Goal: Download file/media

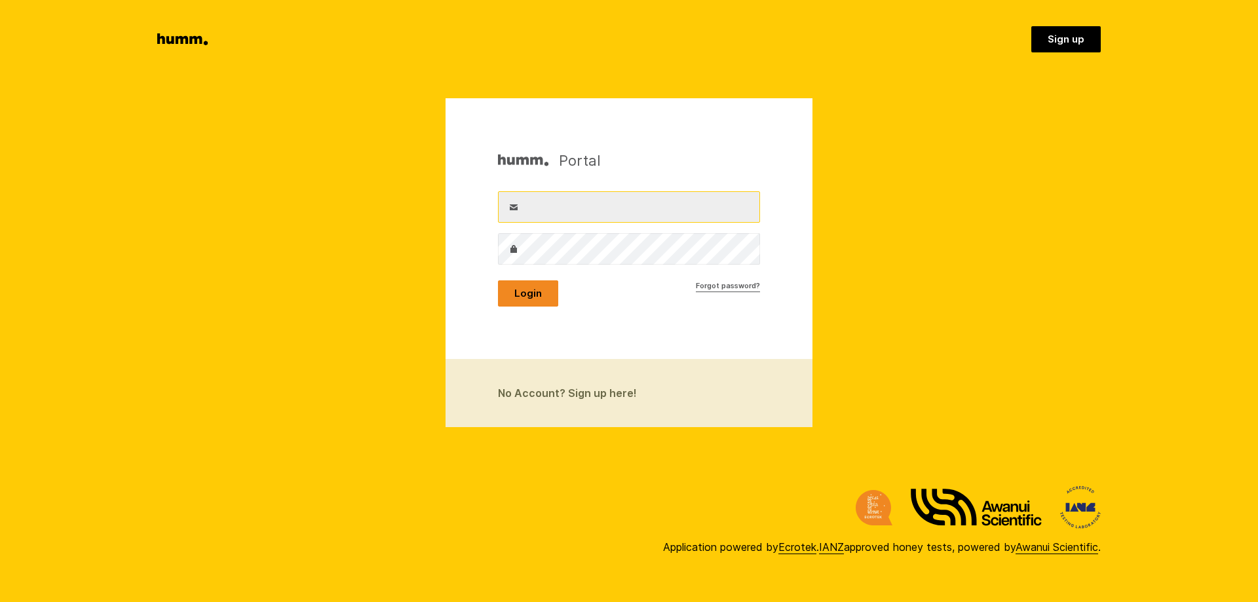
type input "paula.stapleton@mapua.net"
drag, startPoint x: 514, startPoint y: 289, endPoint x: 530, endPoint y: 280, distance: 18.8
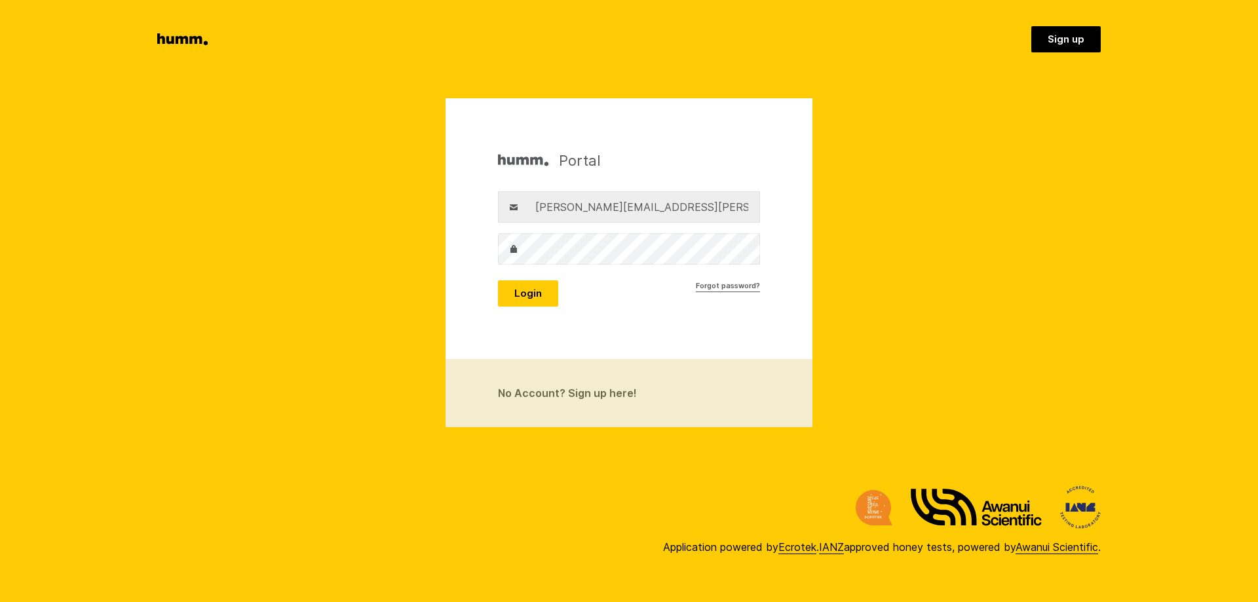
click at [515, 287] on button "Login" at bounding box center [528, 293] width 60 height 26
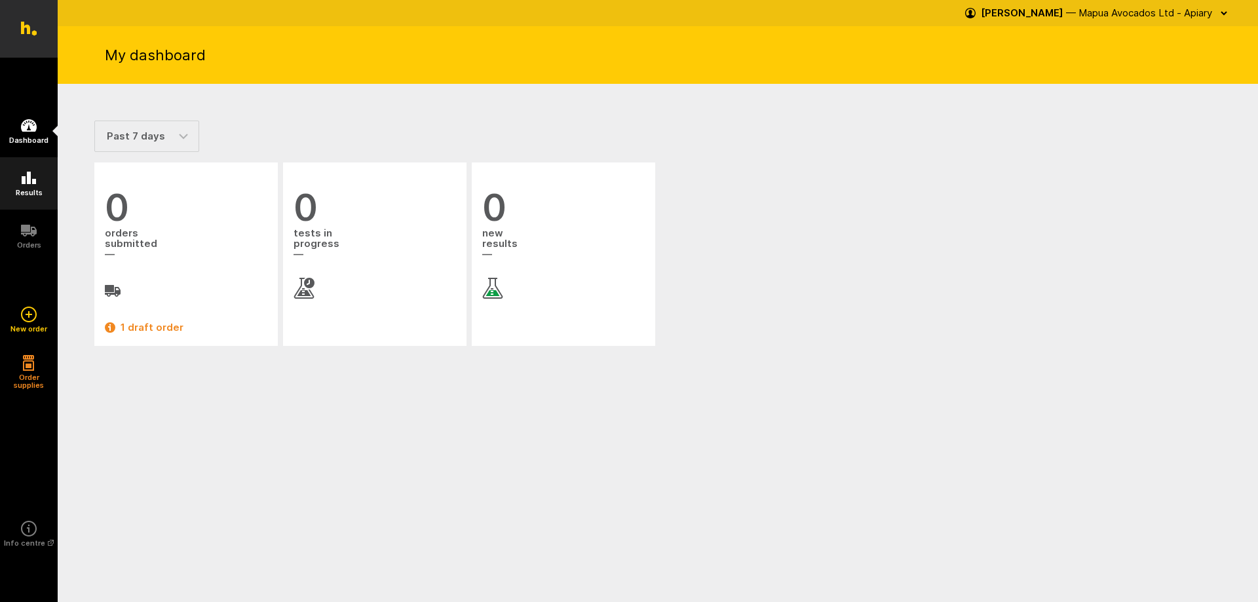
click at [31, 184] on icon at bounding box center [29, 178] width 16 height 16
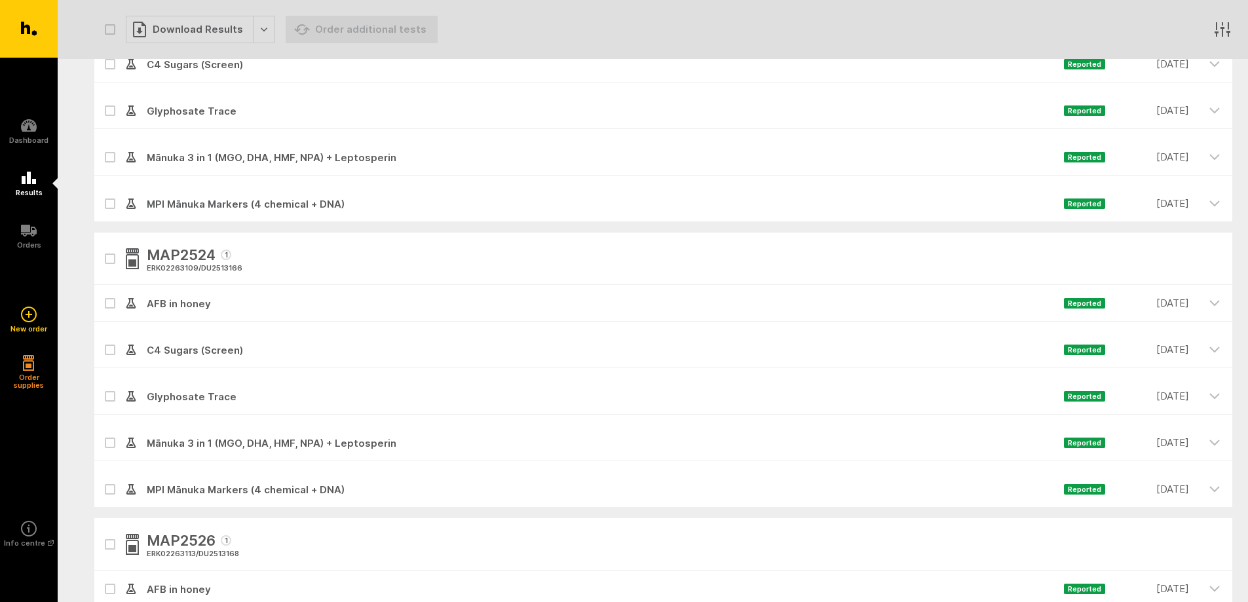
scroll to position [3845, 0]
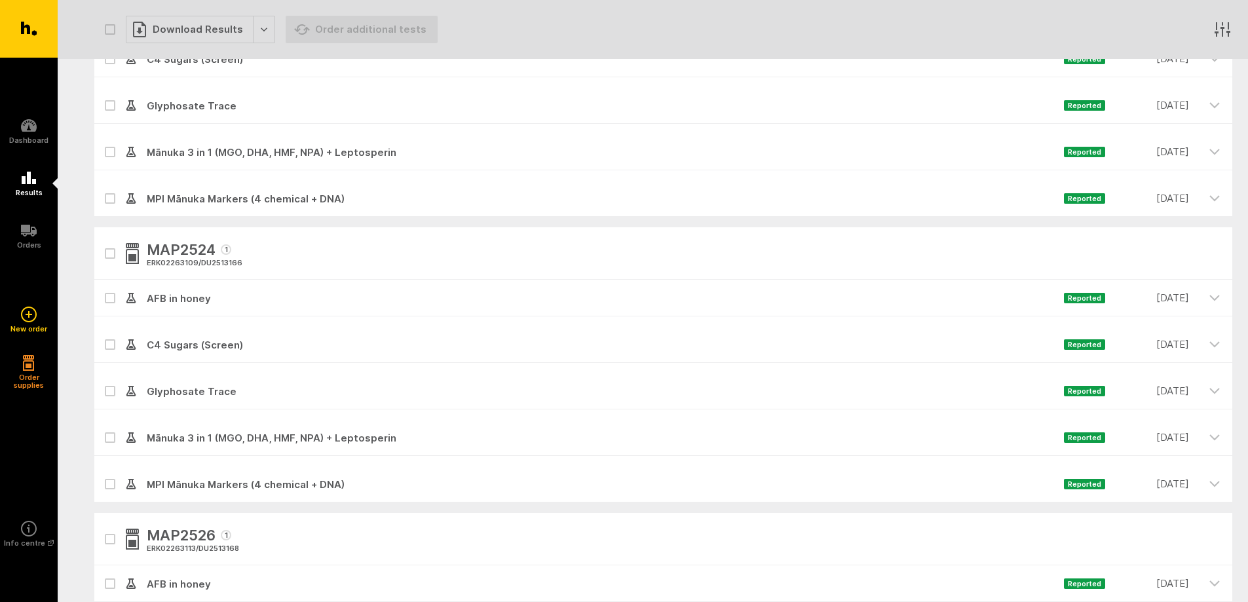
click at [112, 253] on icon "button" at bounding box center [110, 254] width 8 height 6
checkbox input "true"
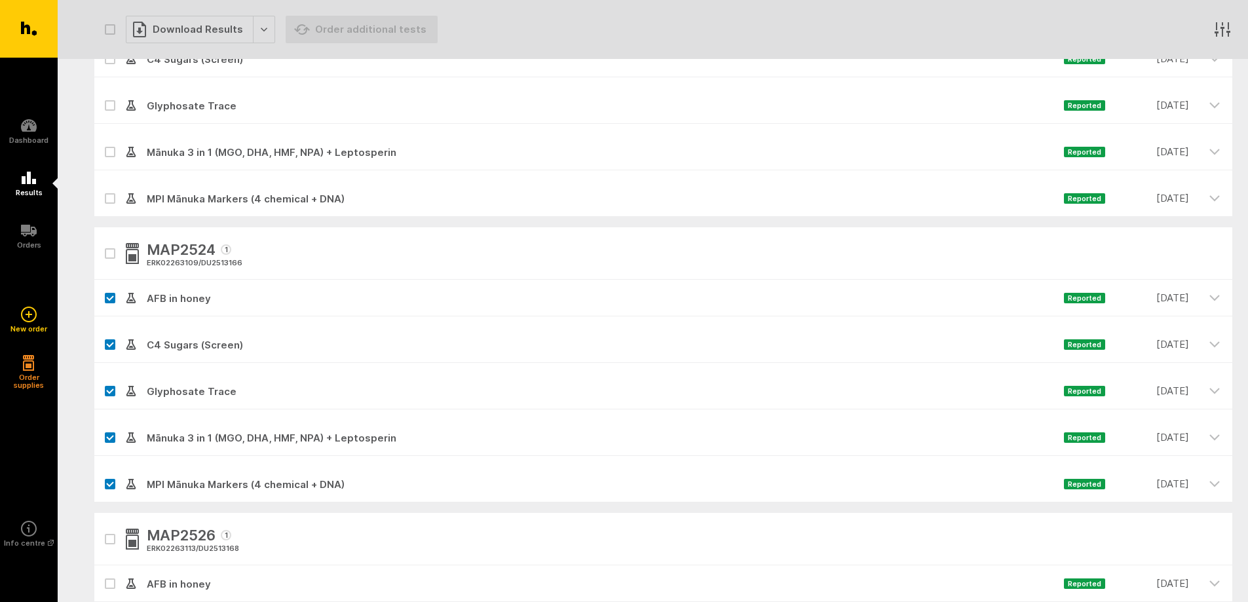
checkbox input "true"
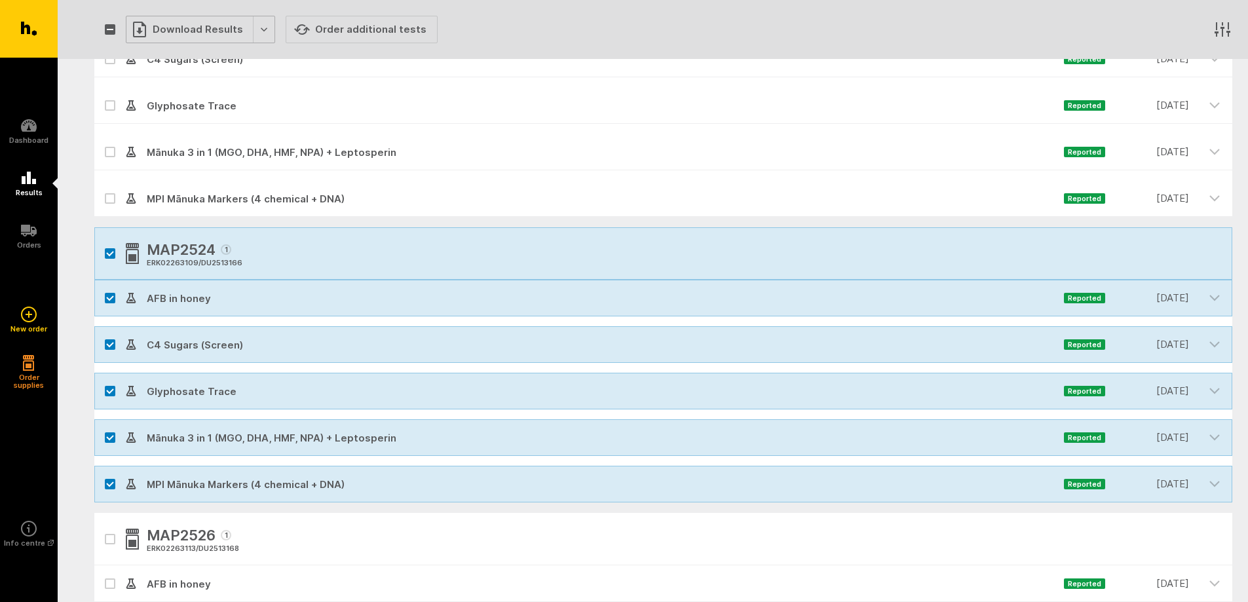
click at [206, 24] on div "Download Results" at bounding box center [200, 30] width 149 height 28
click at [151, 58] on button "Generate Custom Report" at bounding box center [210, 56] width 168 height 27
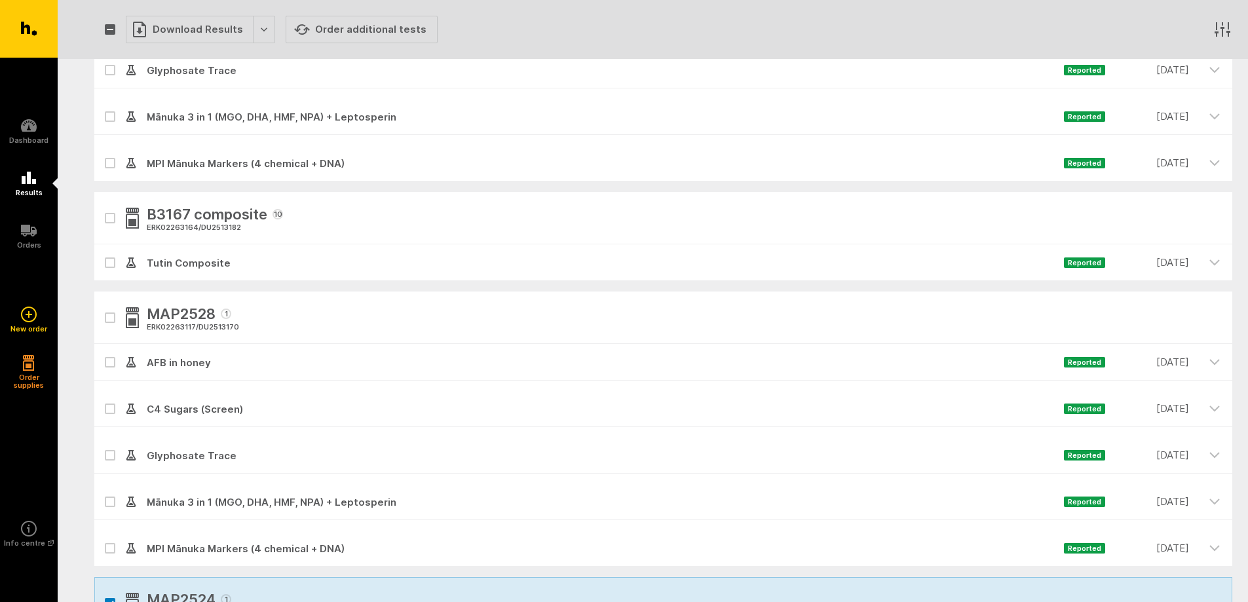
click at [115, 317] on button "button" at bounding box center [110, 318] width 10 height 10
checkbox input "true"
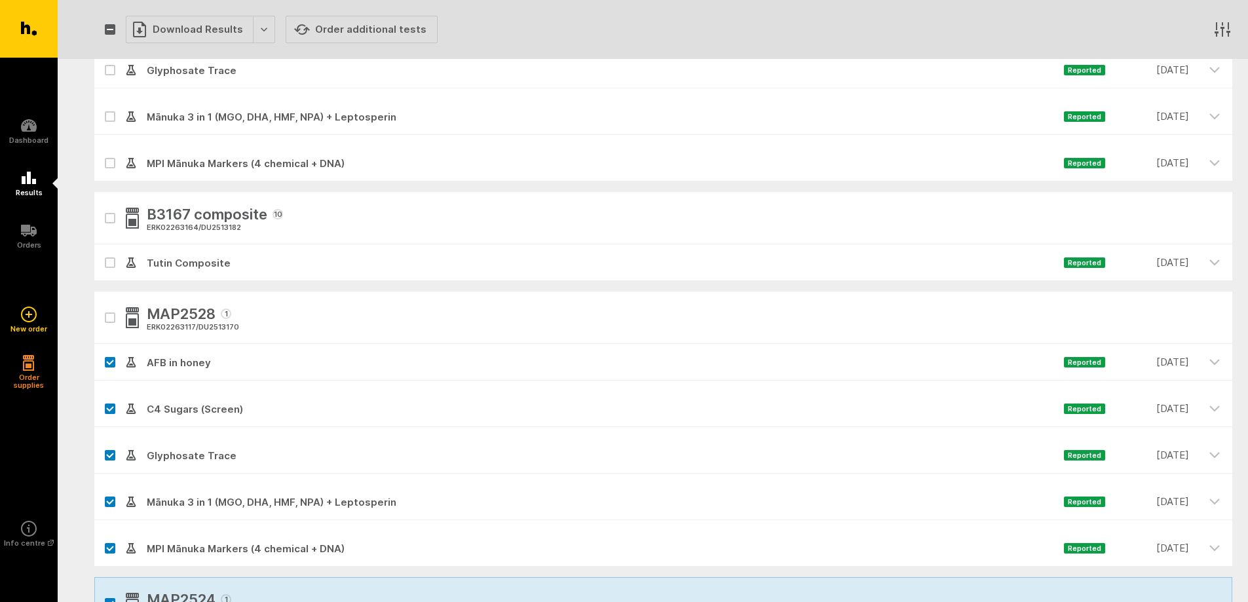
checkbox input "true"
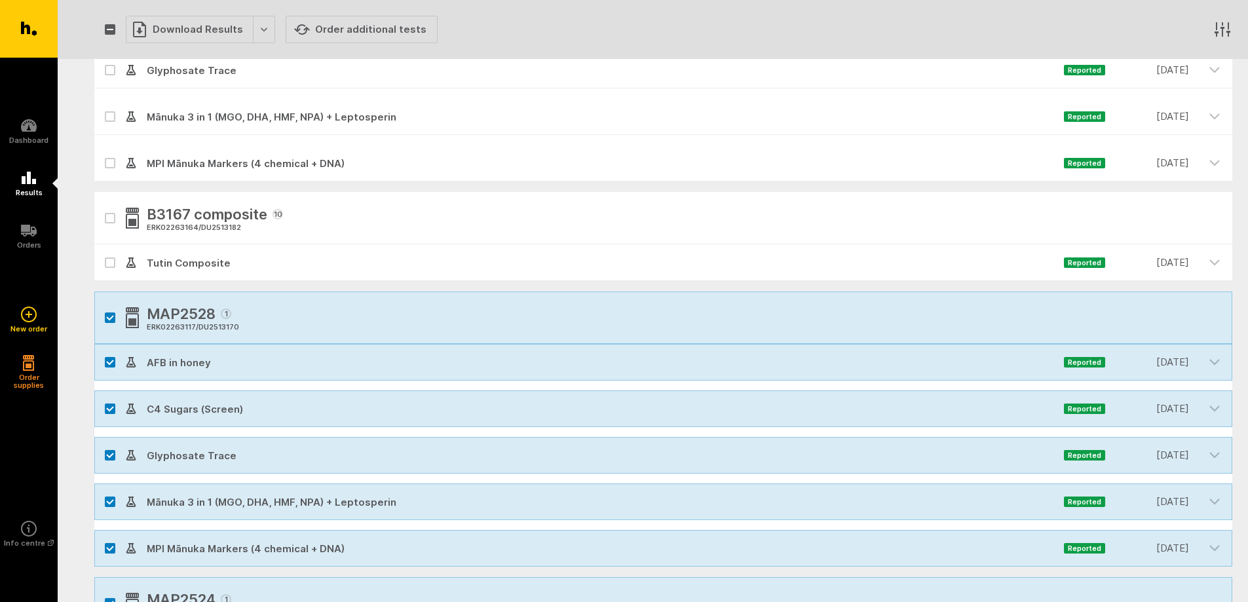
click at [113, 216] on icon "button" at bounding box center [110, 219] width 8 height 6
checkbox input "true"
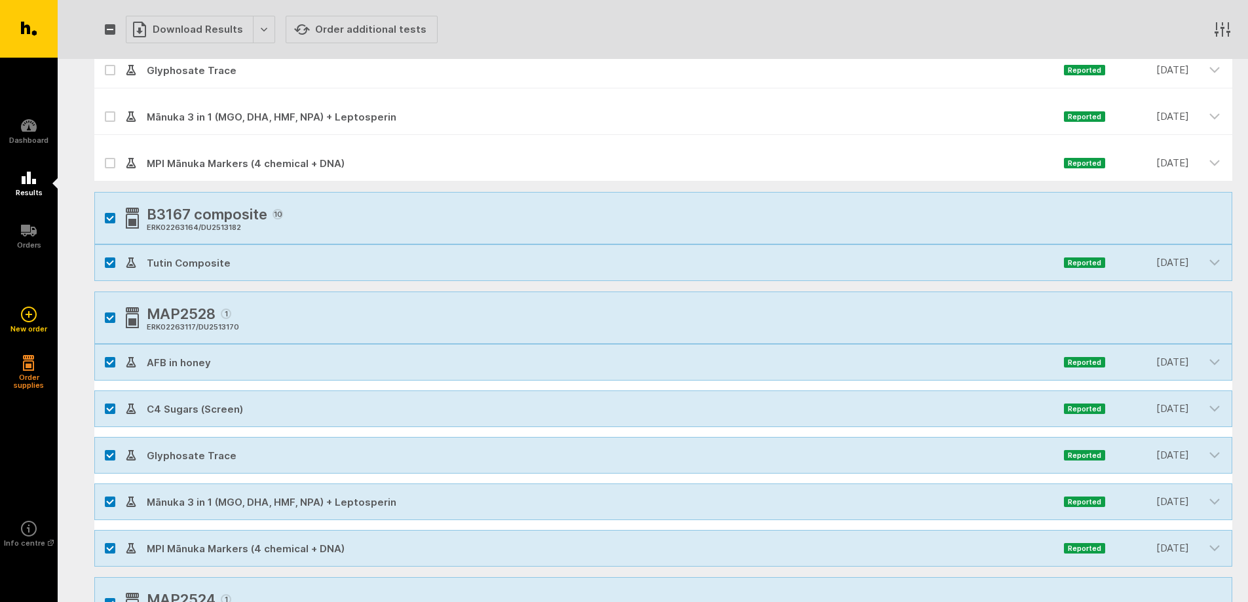
scroll to position [3146, 0]
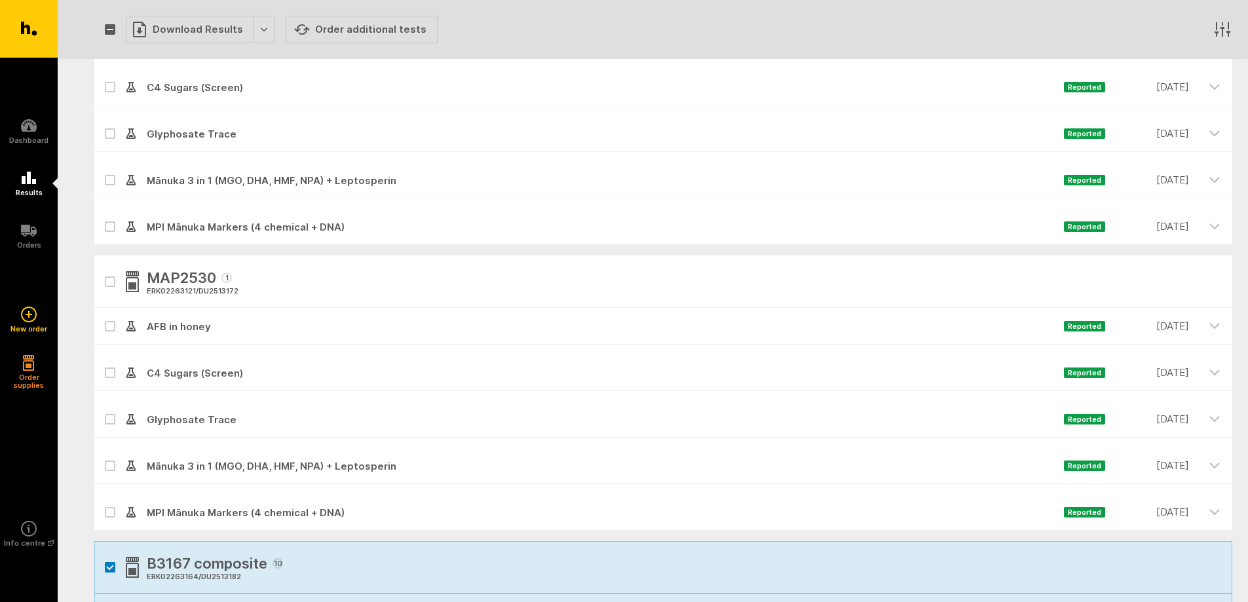
click at [109, 282] on icon "button" at bounding box center [110, 282] width 7 height 4
checkbox input "true"
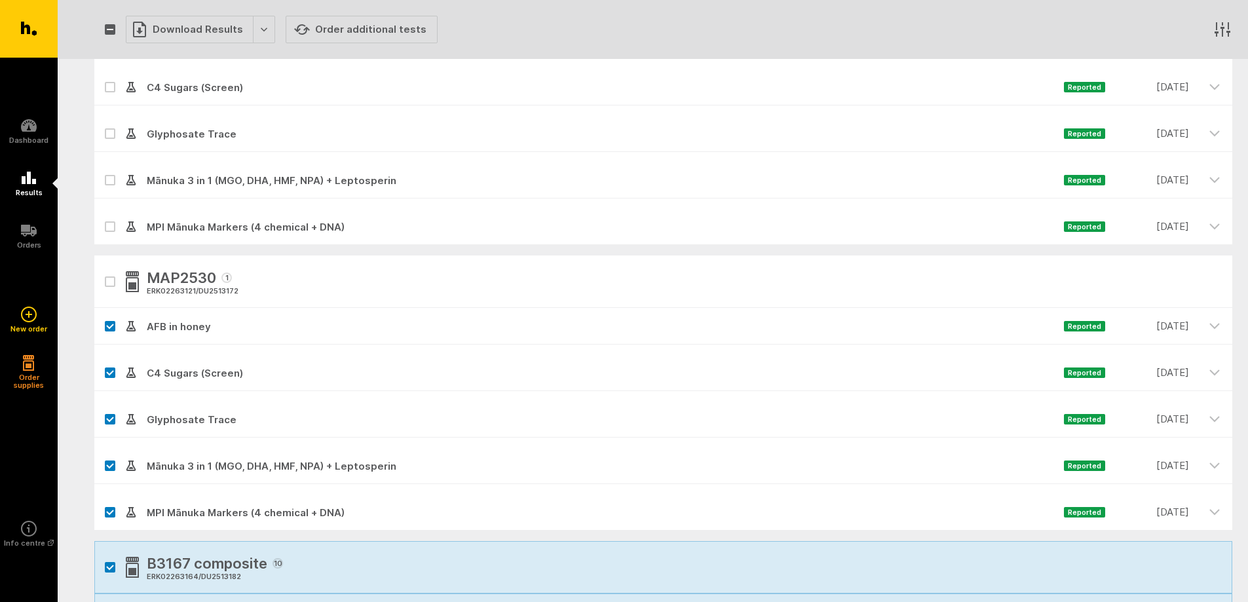
checkbox input "true"
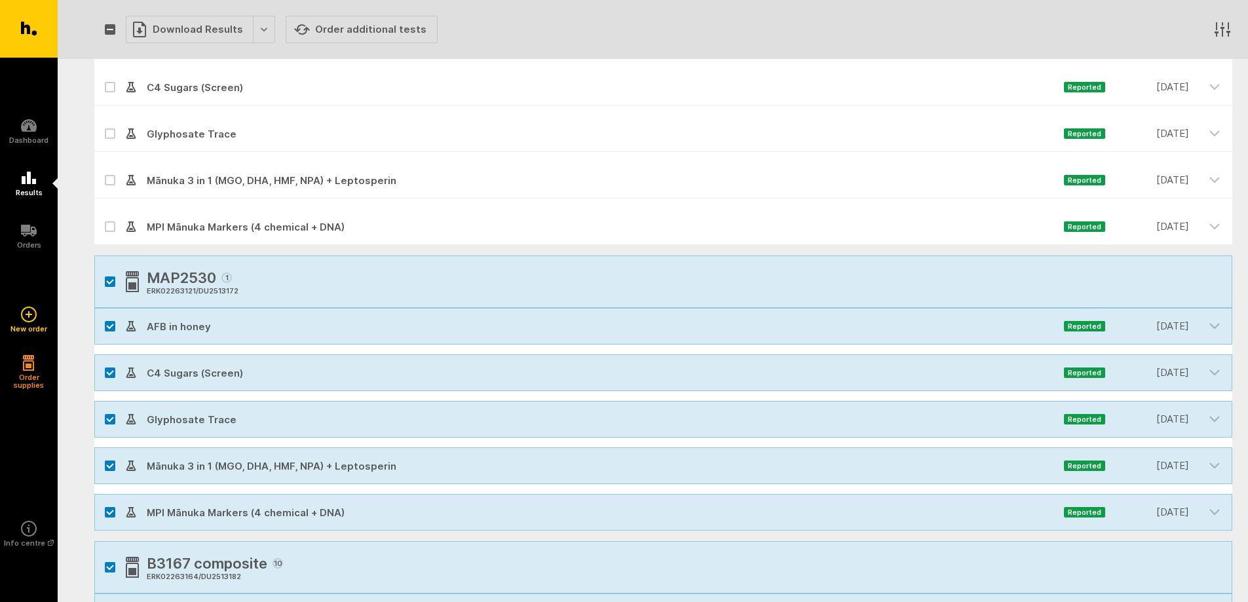
scroll to position [2796, 0]
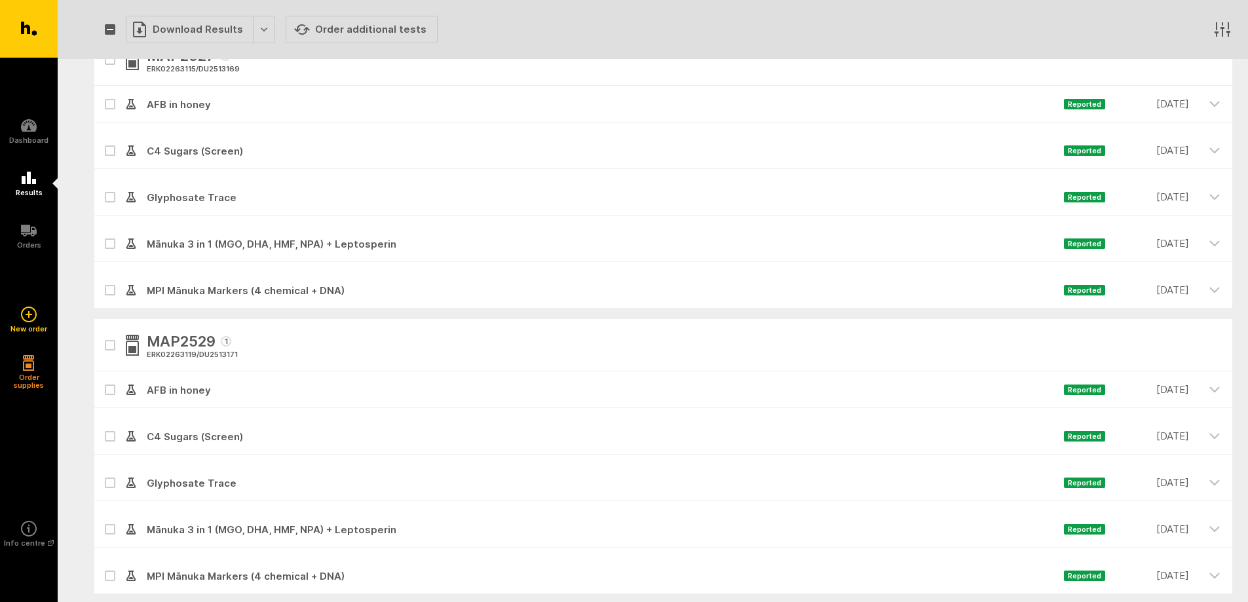
drag, startPoint x: 110, startPoint y: 346, endPoint x: 117, endPoint y: 334, distance: 13.8
click at [110, 345] on icon "button" at bounding box center [110, 346] width 8 height 6
checkbox input "true"
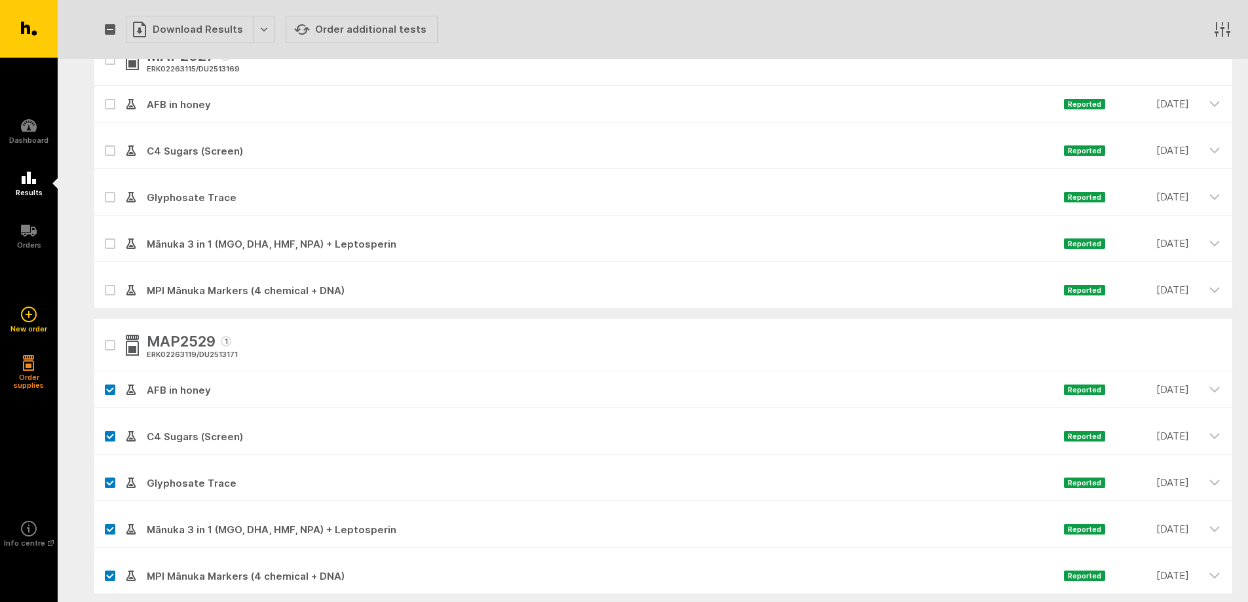
checkbox input "true"
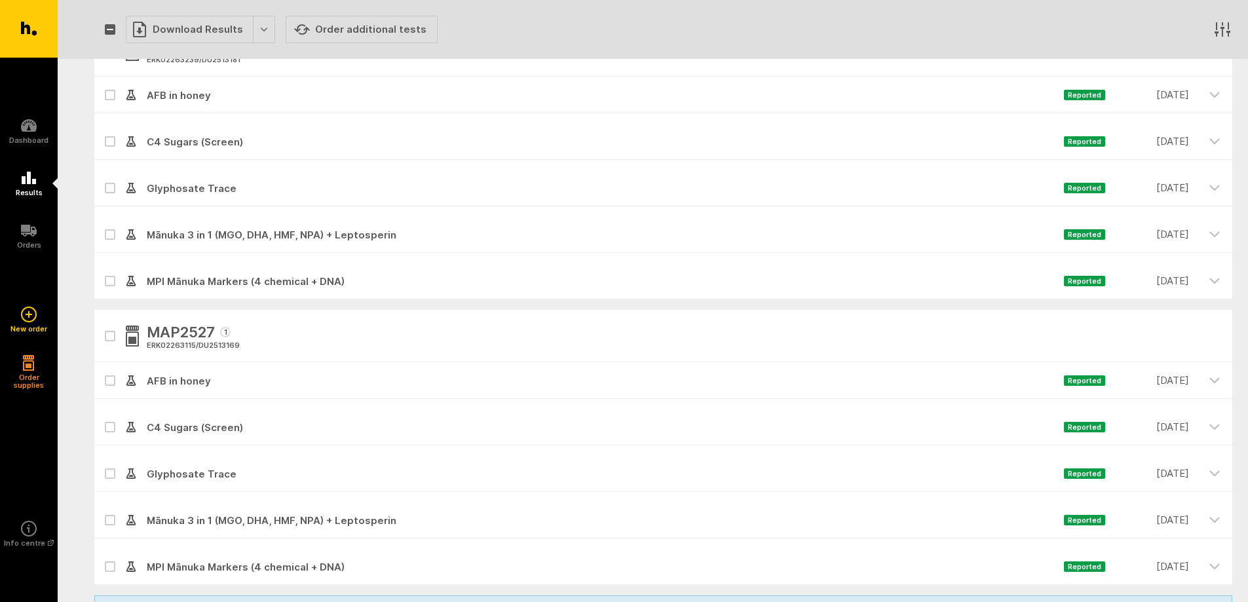
scroll to position [2446, 0]
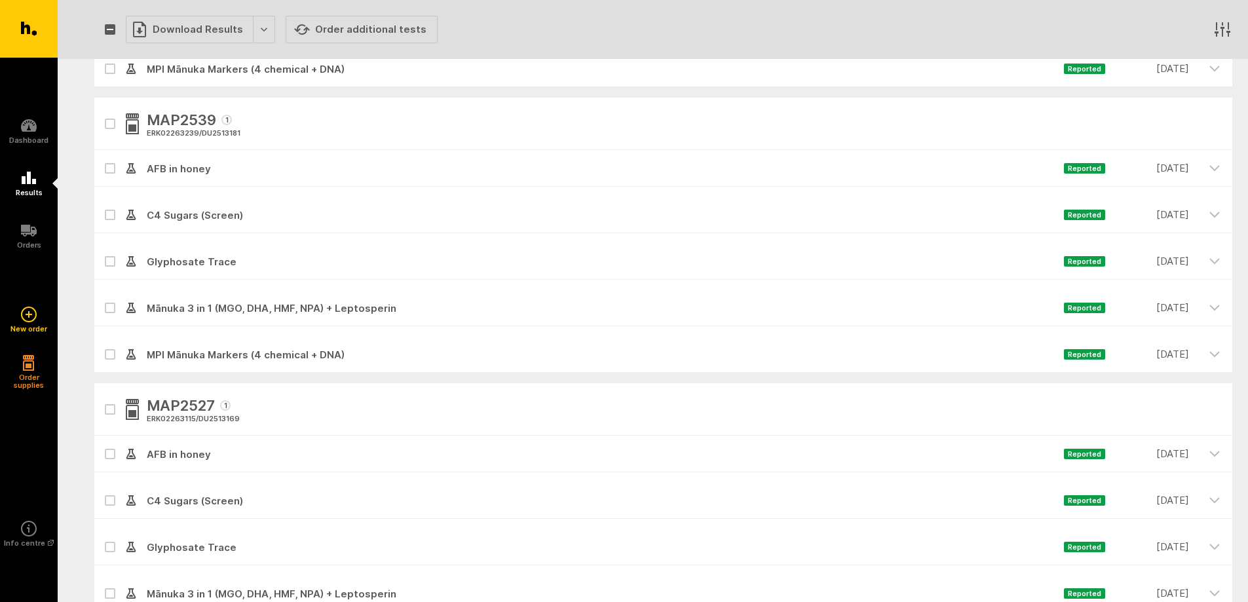
click at [109, 405] on button "button" at bounding box center [110, 409] width 10 height 10
checkbox input "true"
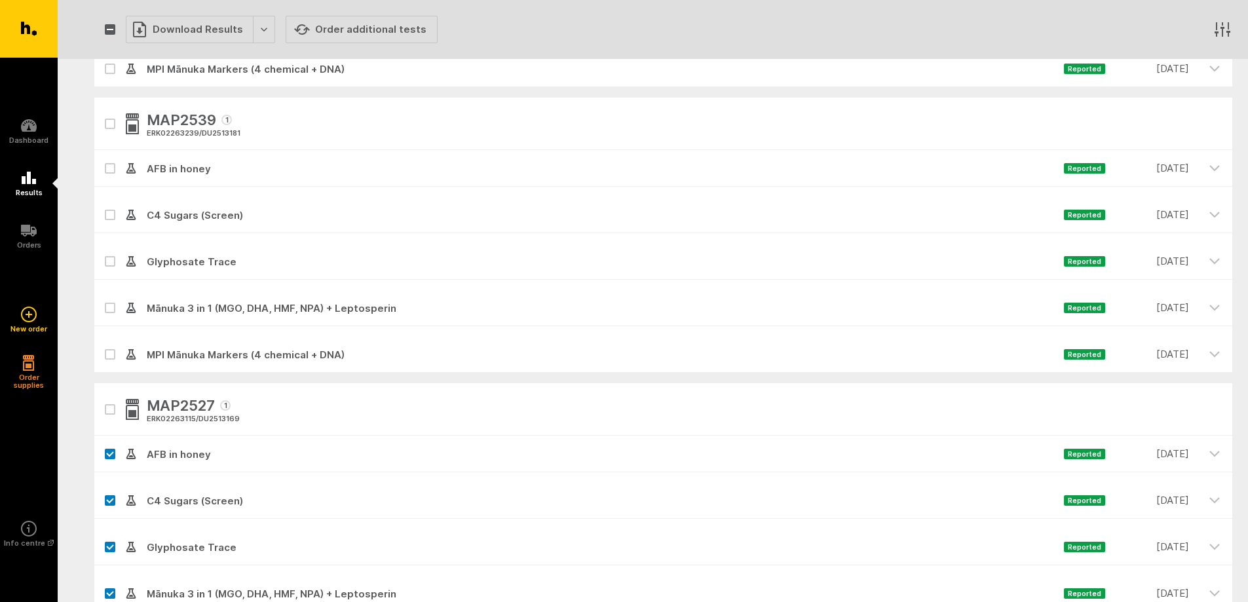
checkbox input "true"
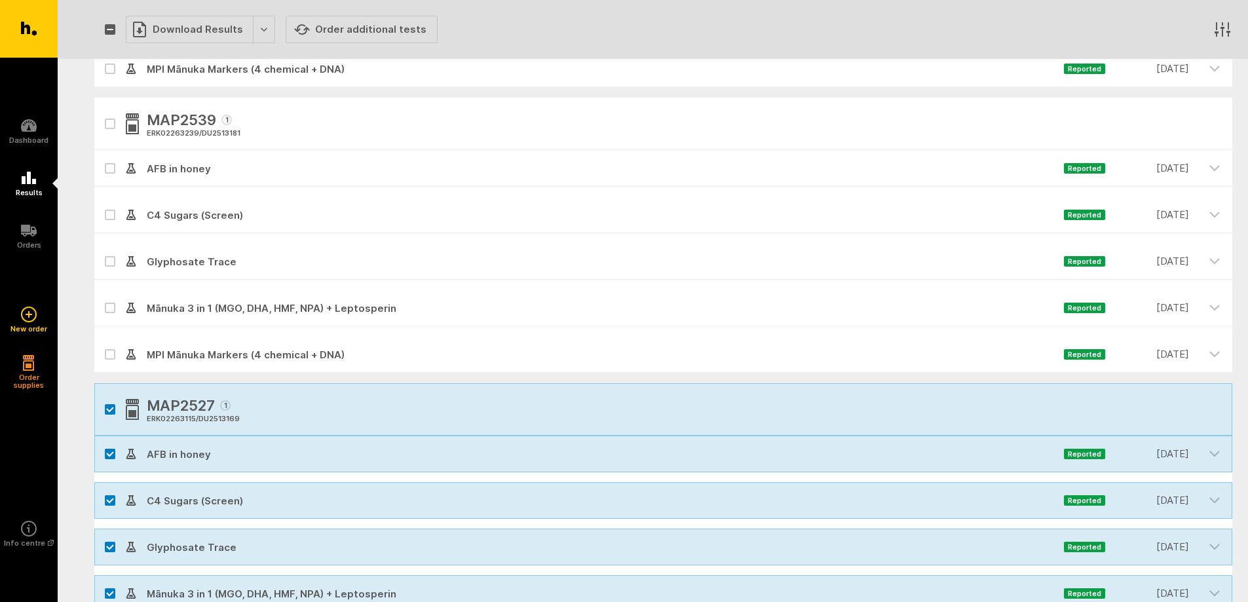
click at [104, 125] on div "MAP2539 1 ERK02263239 / DU2513181" at bounding box center [663, 124] width 1138 height 52
click at [113, 119] on button "button" at bounding box center [110, 124] width 10 height 10
checkbox input "true"
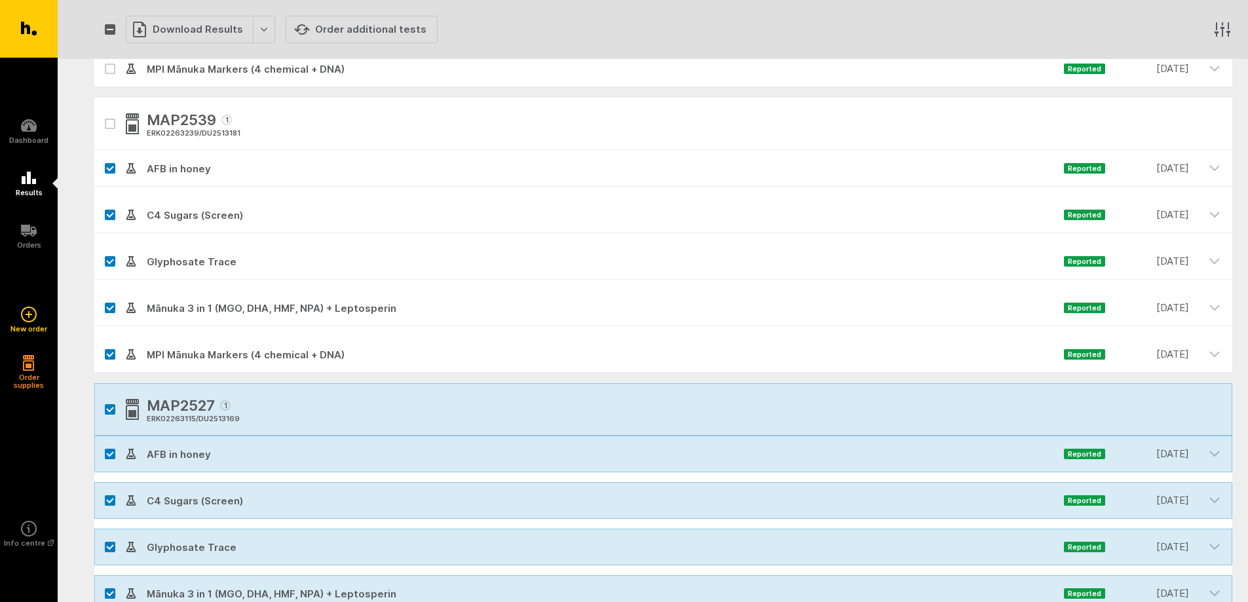
checkbox input "true"
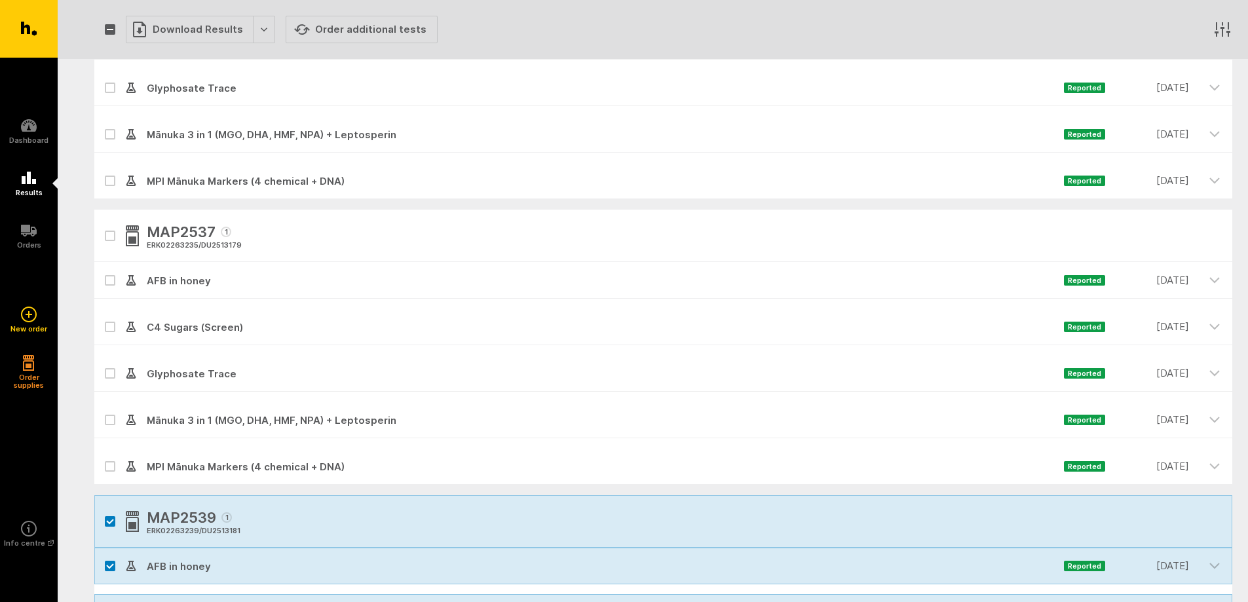
scroll to position [1922, 0]
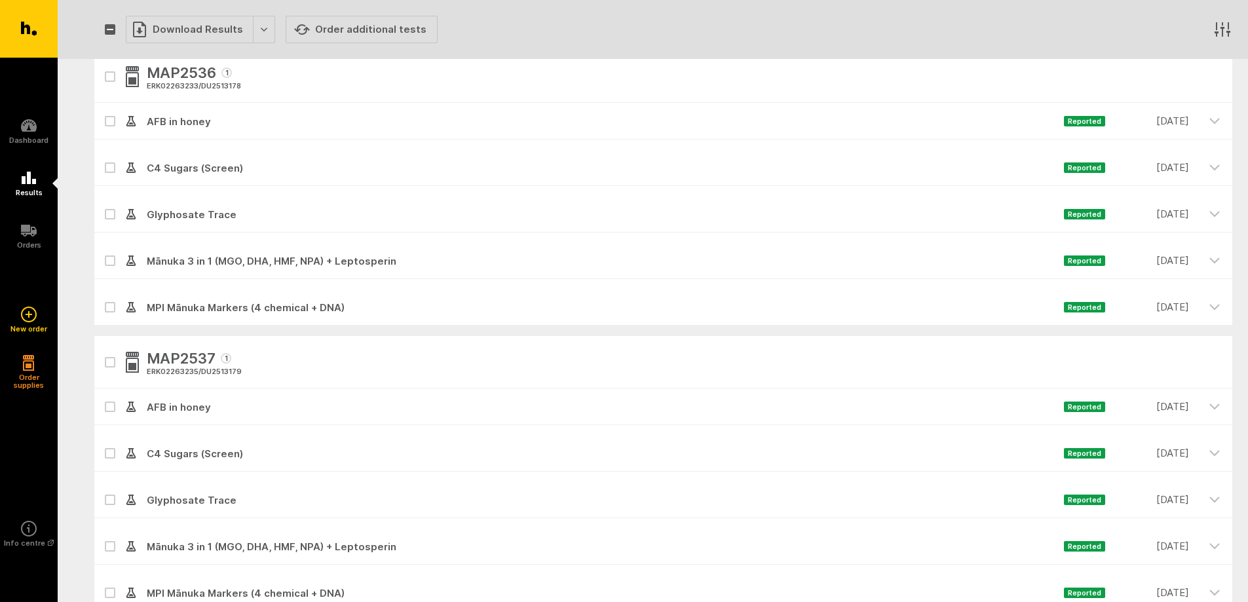
click at [111, 363] on icon "button" at bounding box center [110, 363] width 8 height 6
checkbox input "true"
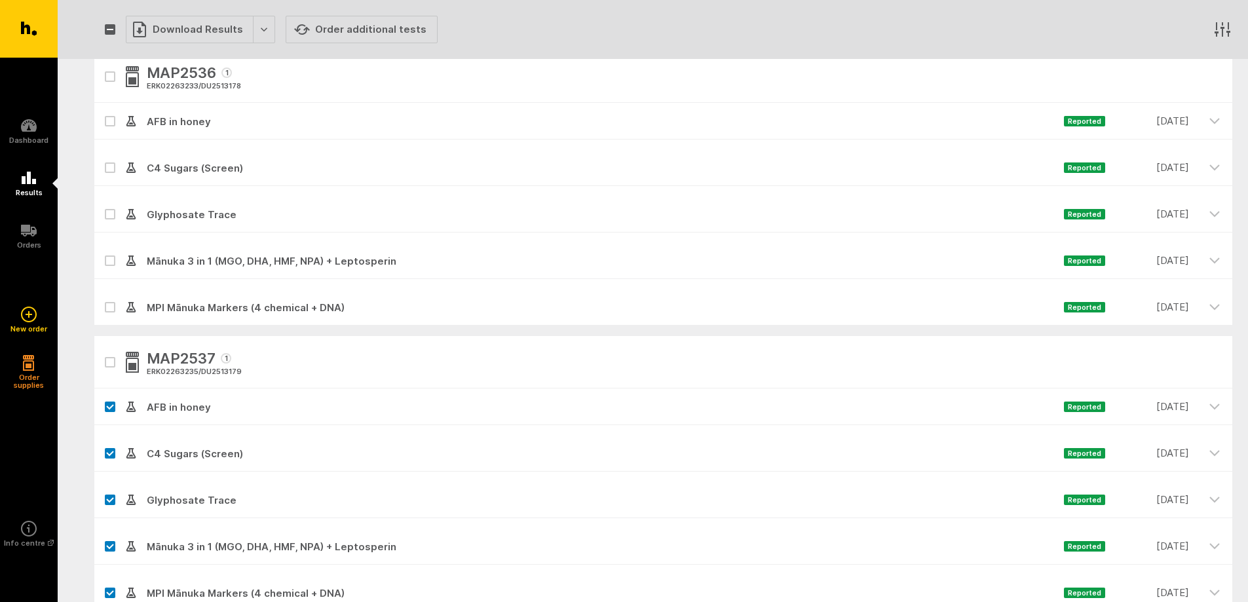
checkbox input "true"
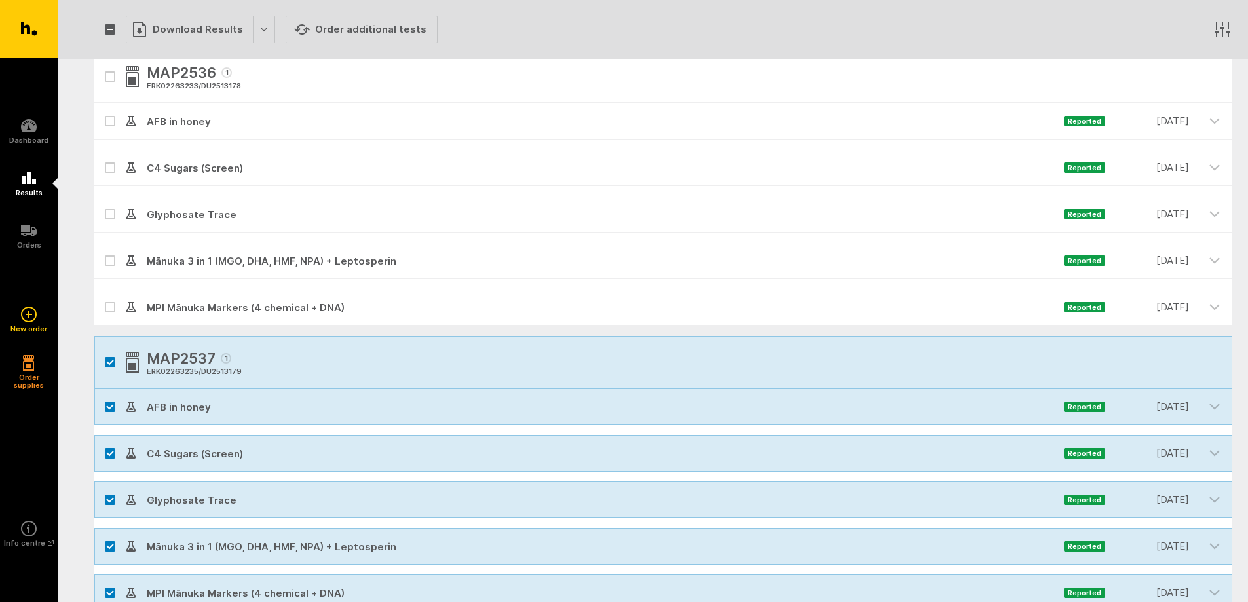
click at [114, 75] on button "button" at bounding box center [110, 76] width 10 height 10
checkbox input "true"
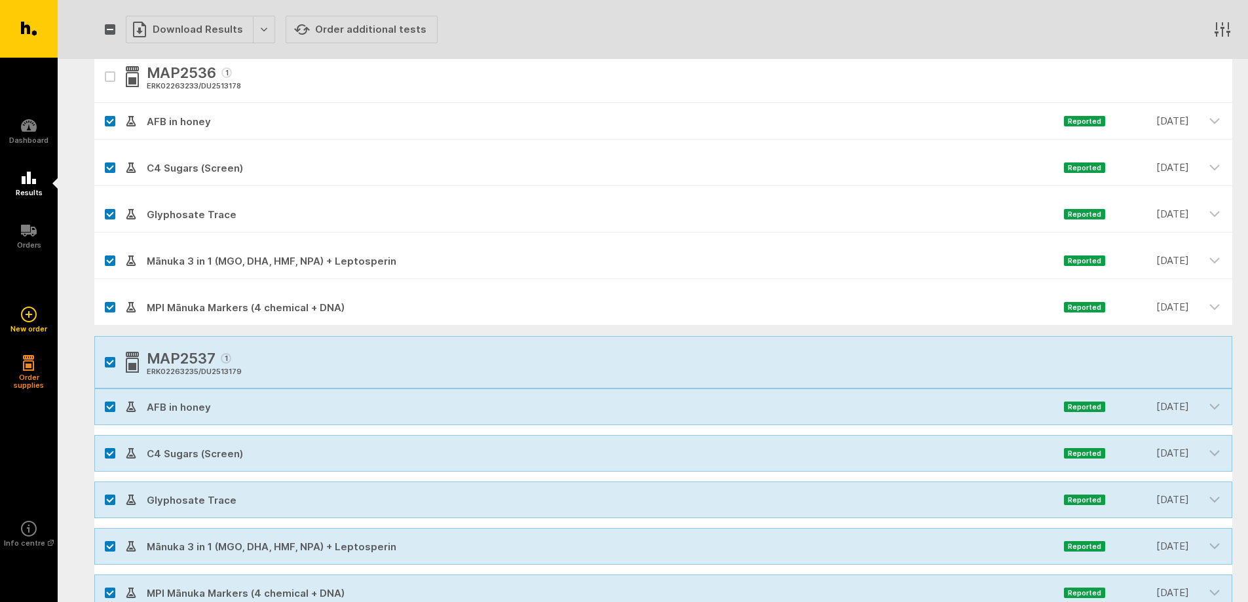
checkbox input "true"
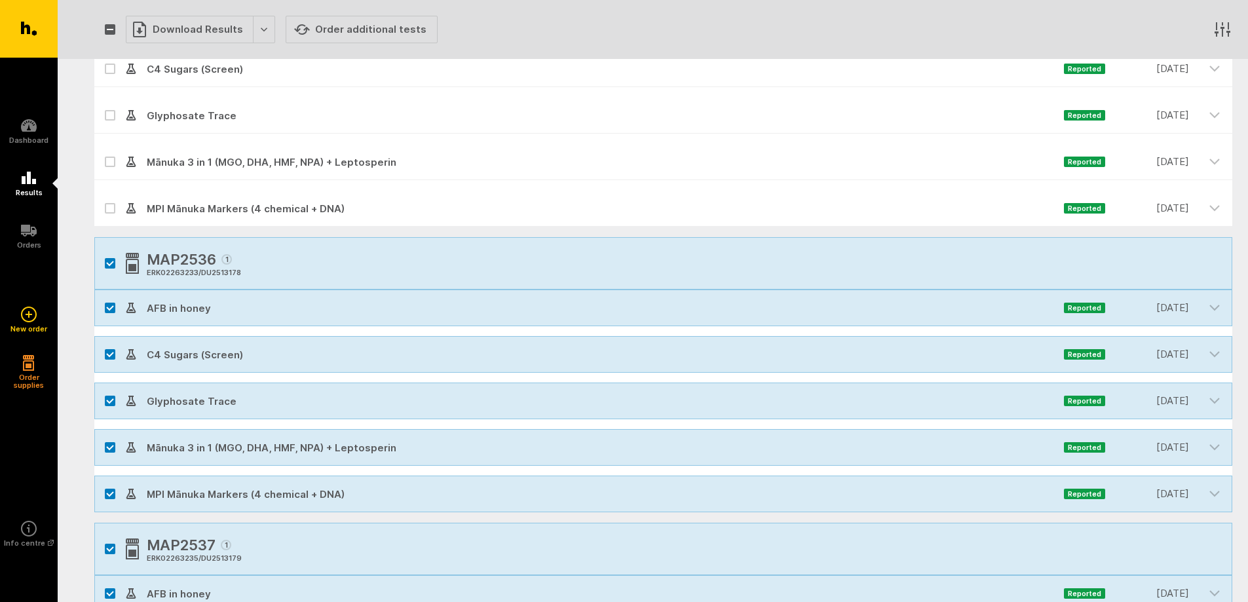
scroll to position [1573, 0]
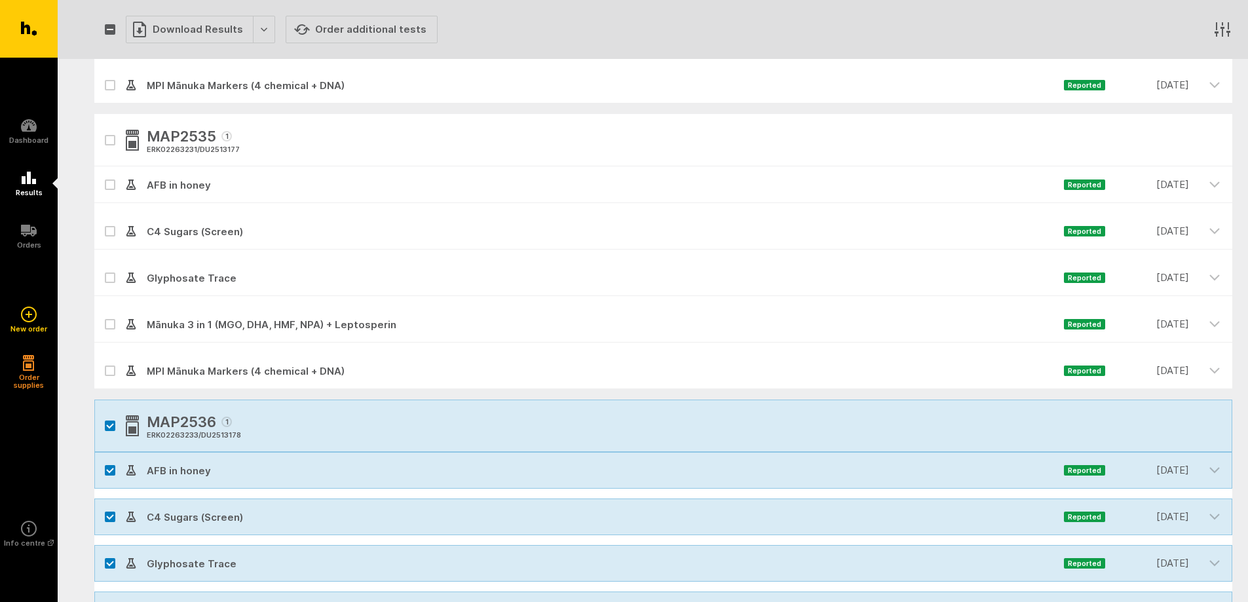
click at [109, 140] on icon "button" at bounding box center [110, 141] width 8 height 6
checkbox input "true"
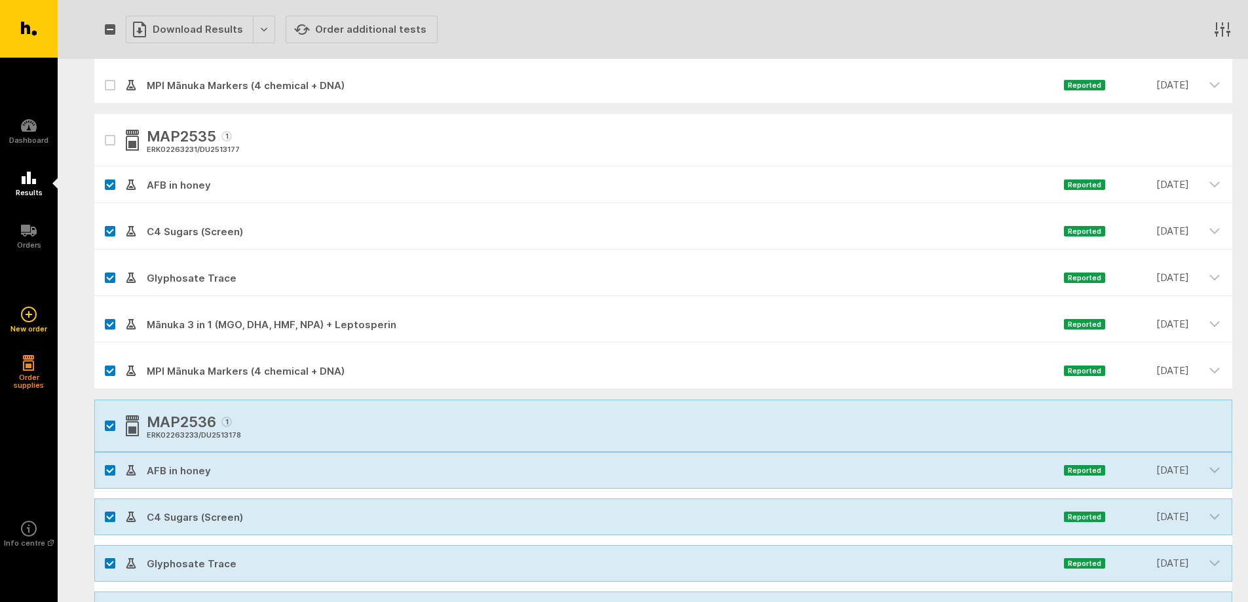
checkbox input "true"
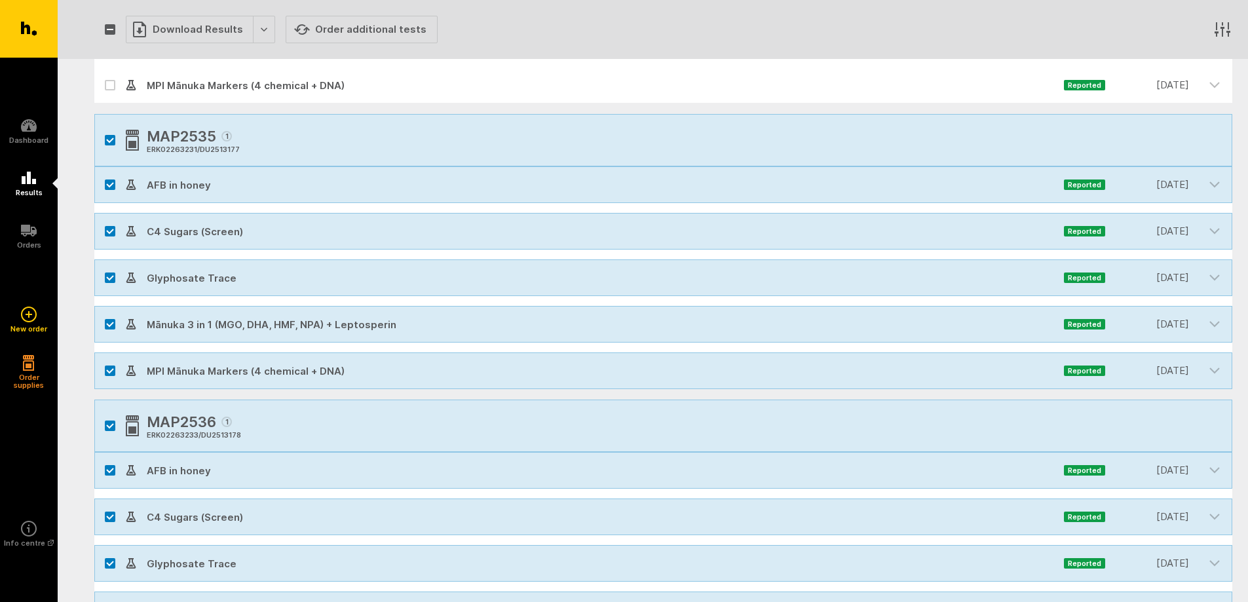
scroll to position [1223, 0]
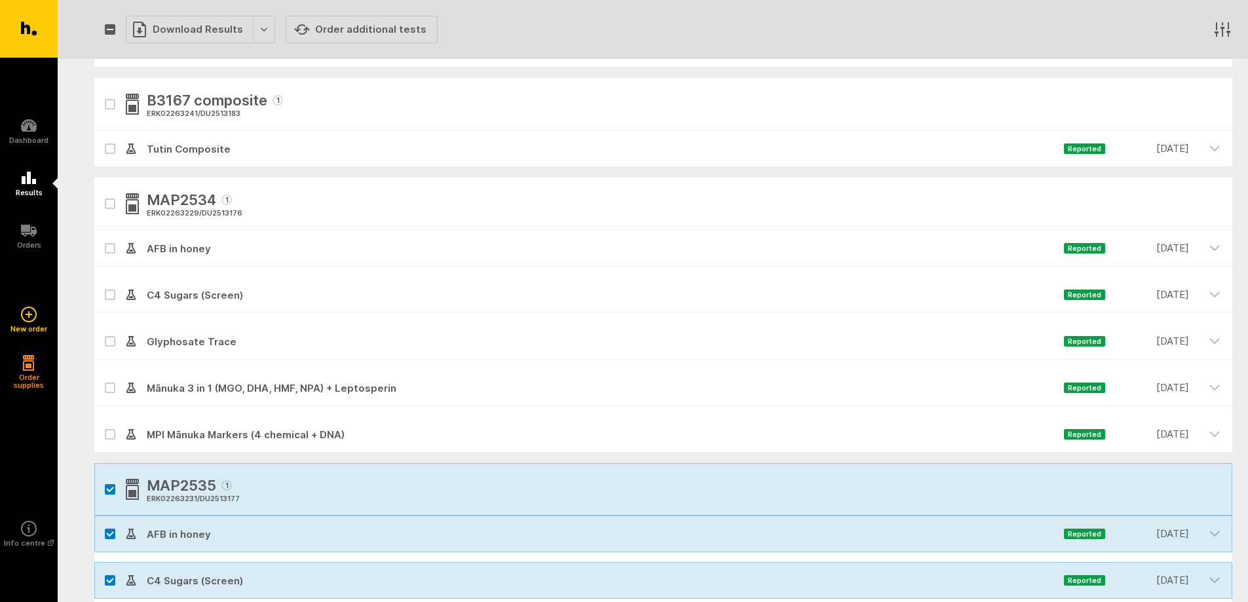
click at [112, 202] on icon "button" at bounding box center [110, 204] width 7 height 4
checkbox input "true"
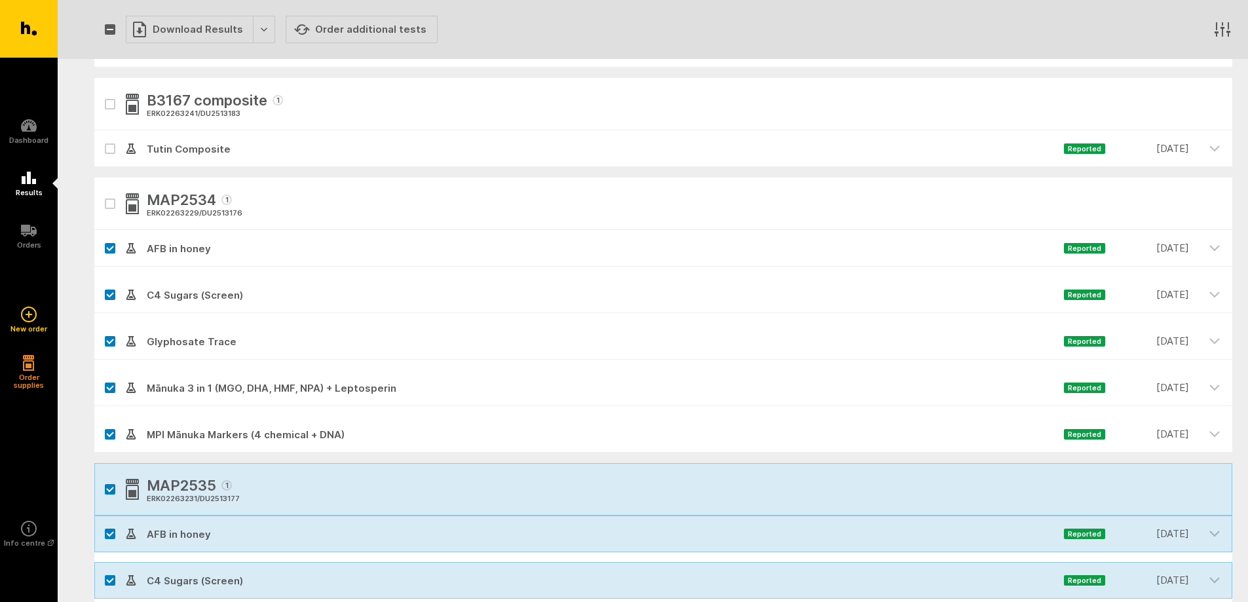
checkbox input "true"
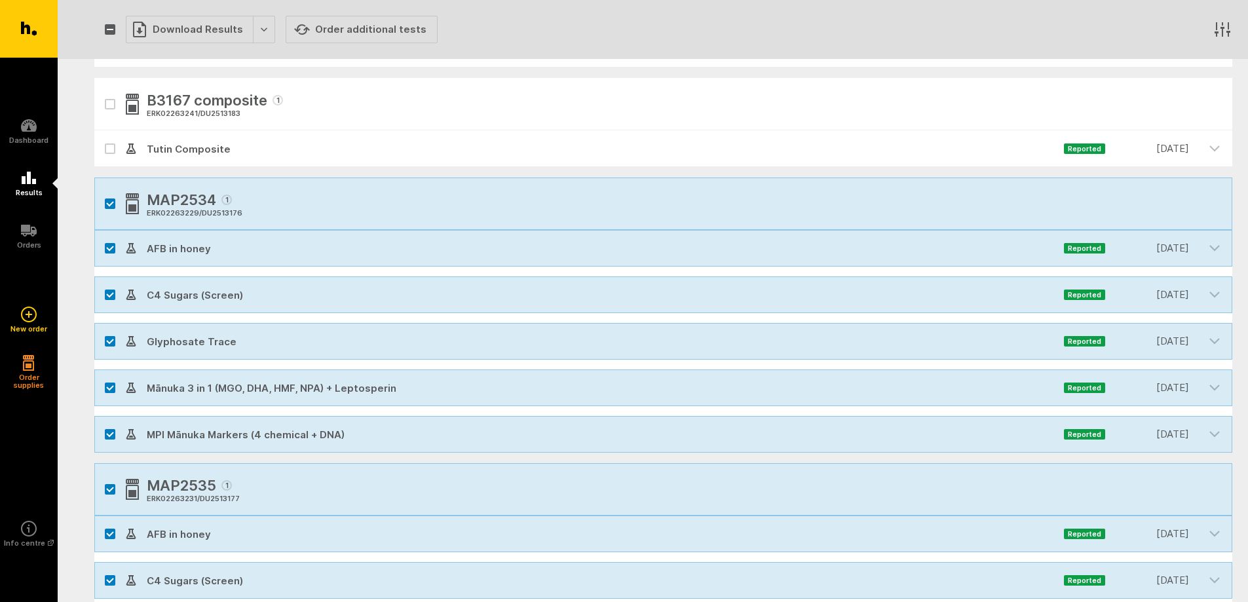
scroll to position [1049, 0]
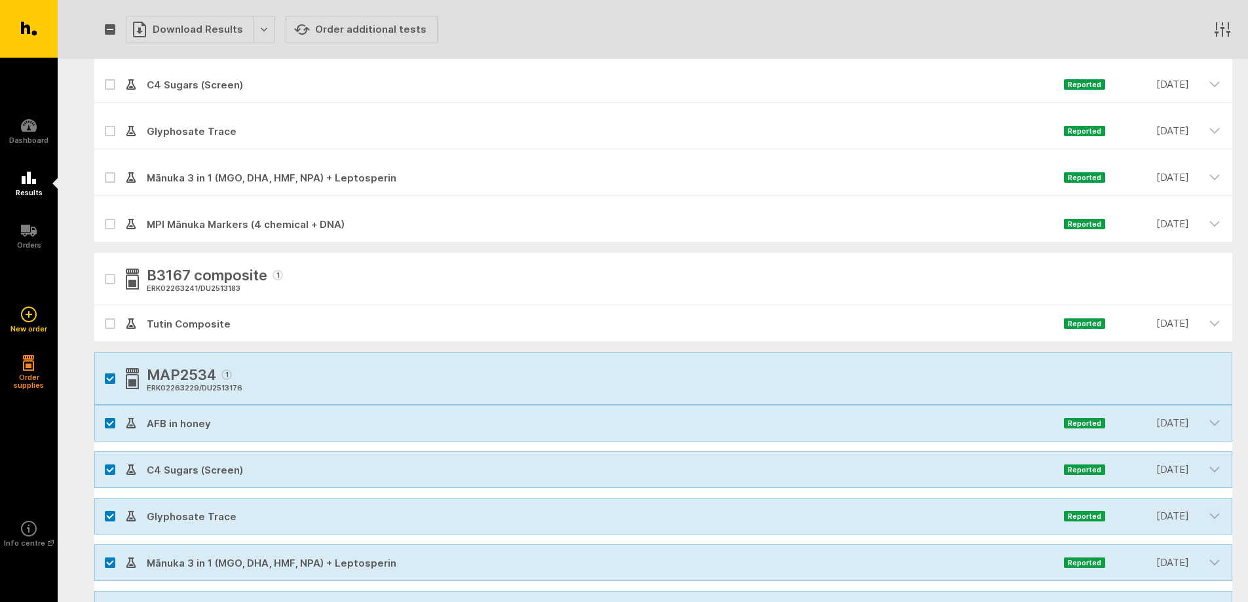
click at [114, 282] on button "button" at bounding box center [110, 279] width 10 height 10
checkbox input "true"
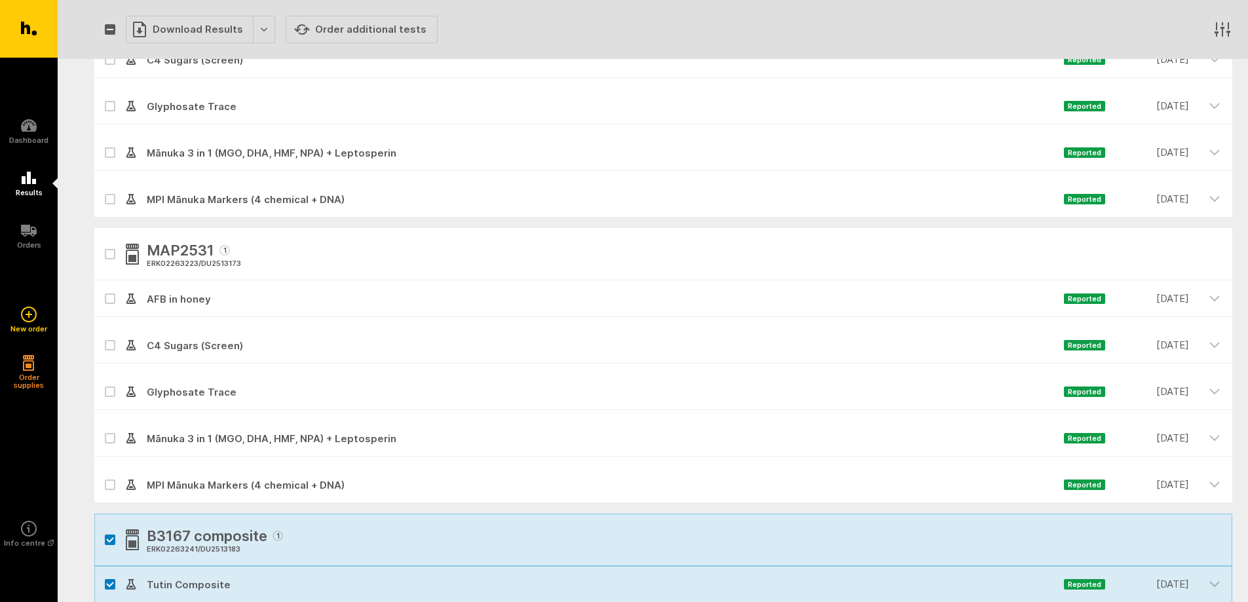
scroll to position [699, 0]
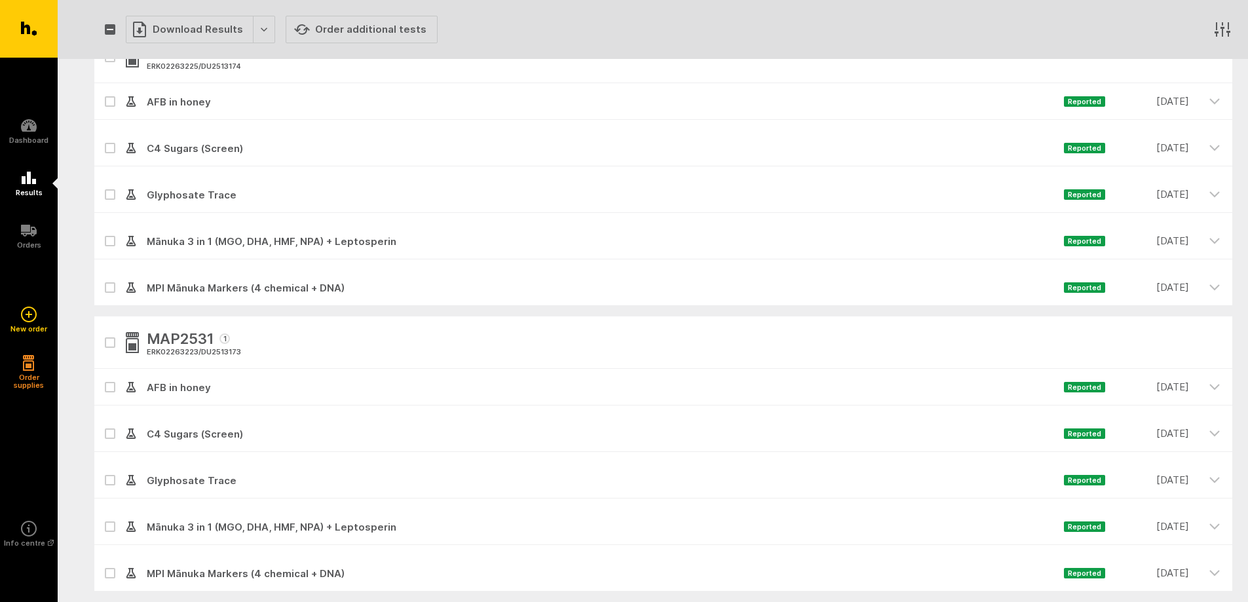
click at [109, 337] on button "button" at bounding box center [110, 342] width 10 height 10
checkbox input "true"
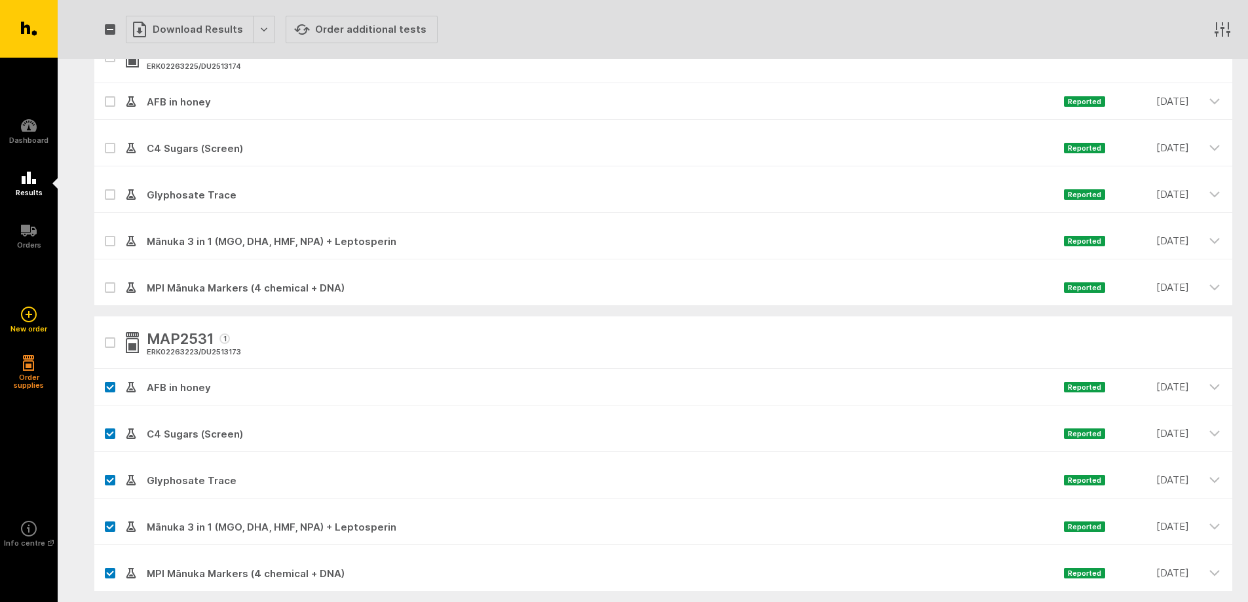
checkbox input "true"
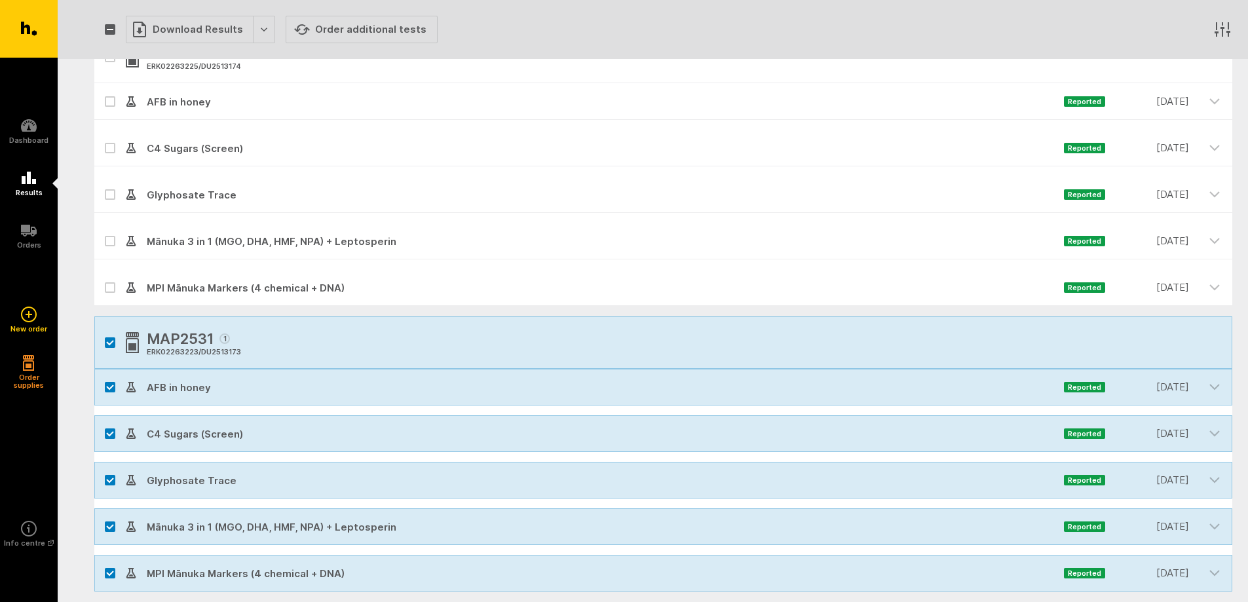
scroll to position [349, 0]
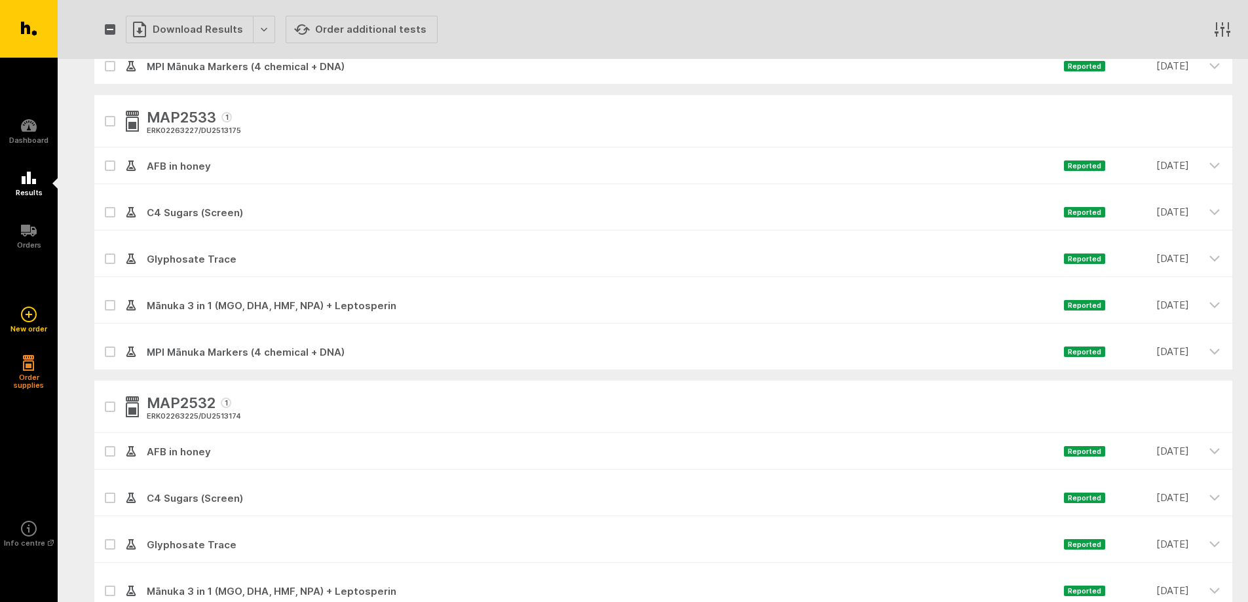
click at [108, 404] on icon "button" at bounding box center [110, 407] width 8 height 6
checkbox input "true"
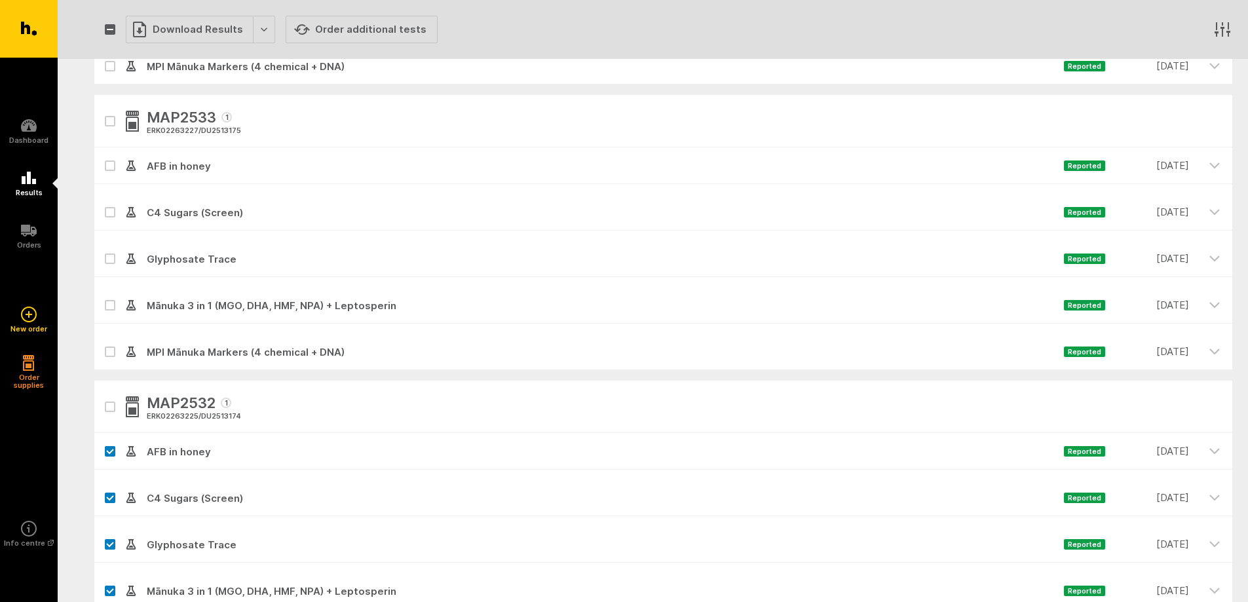
checkbox input "true"
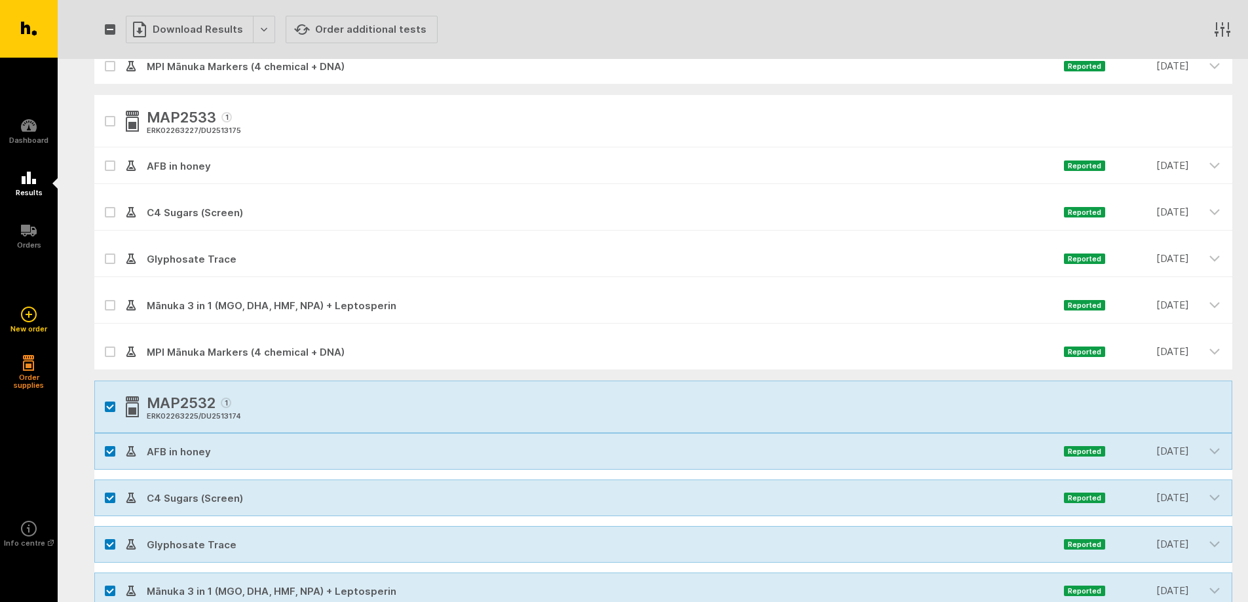
click at [111, 122] on icon "button" at bounding box center [110, 121] width 7 height 4
checkbox input "true"
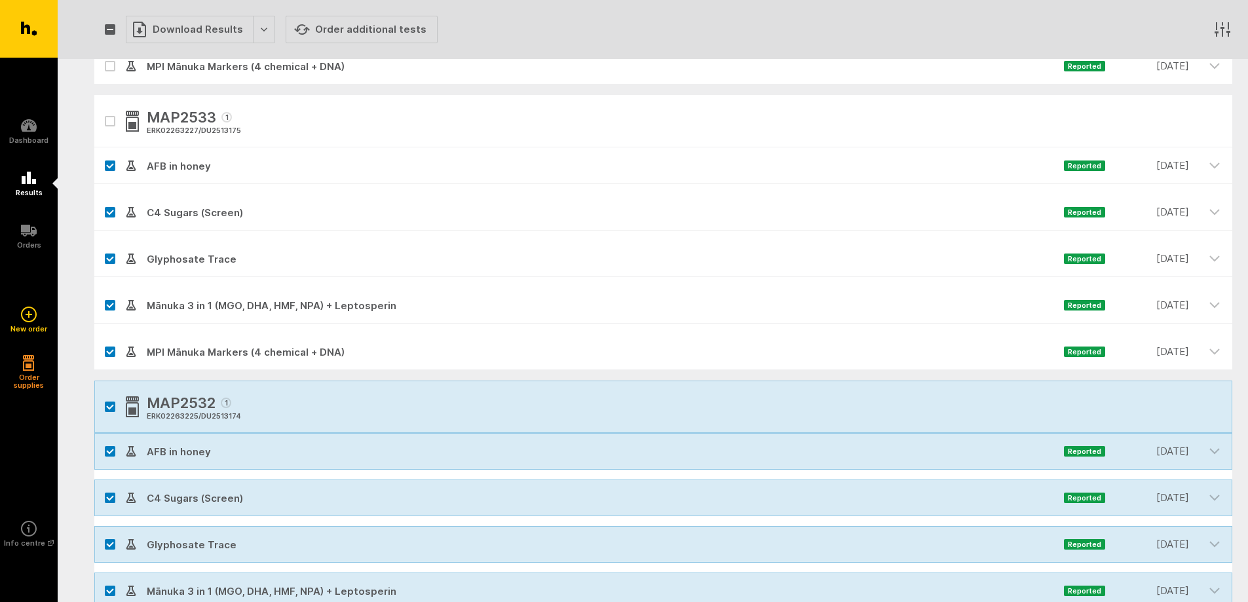
checkbox input "true"
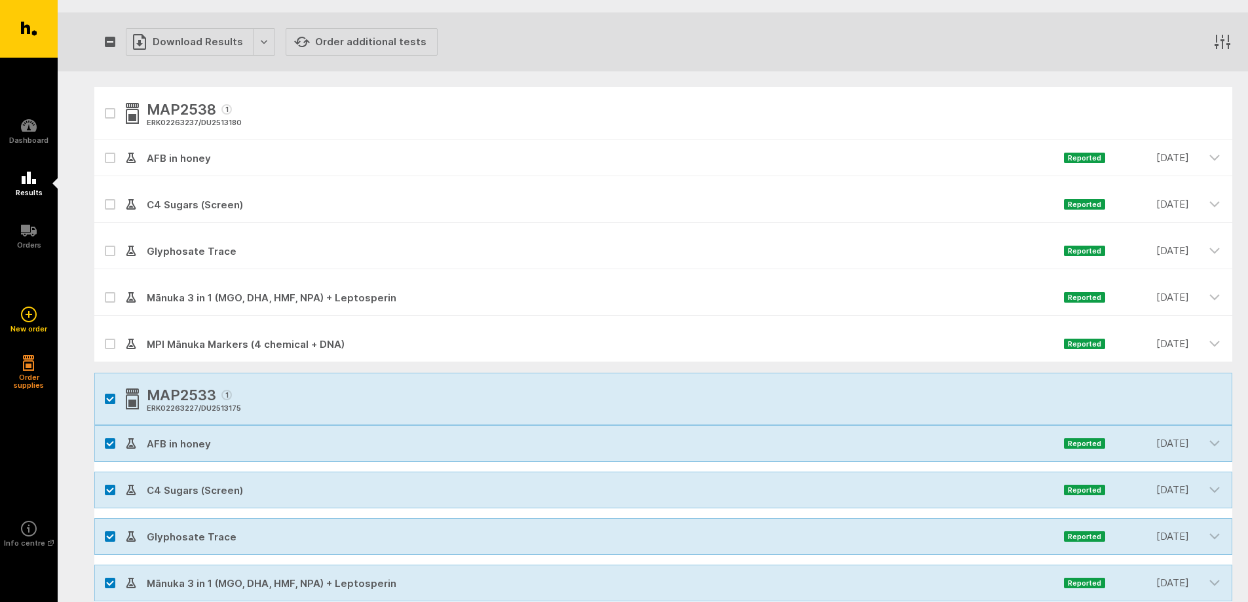
scroll to position [0, 0]
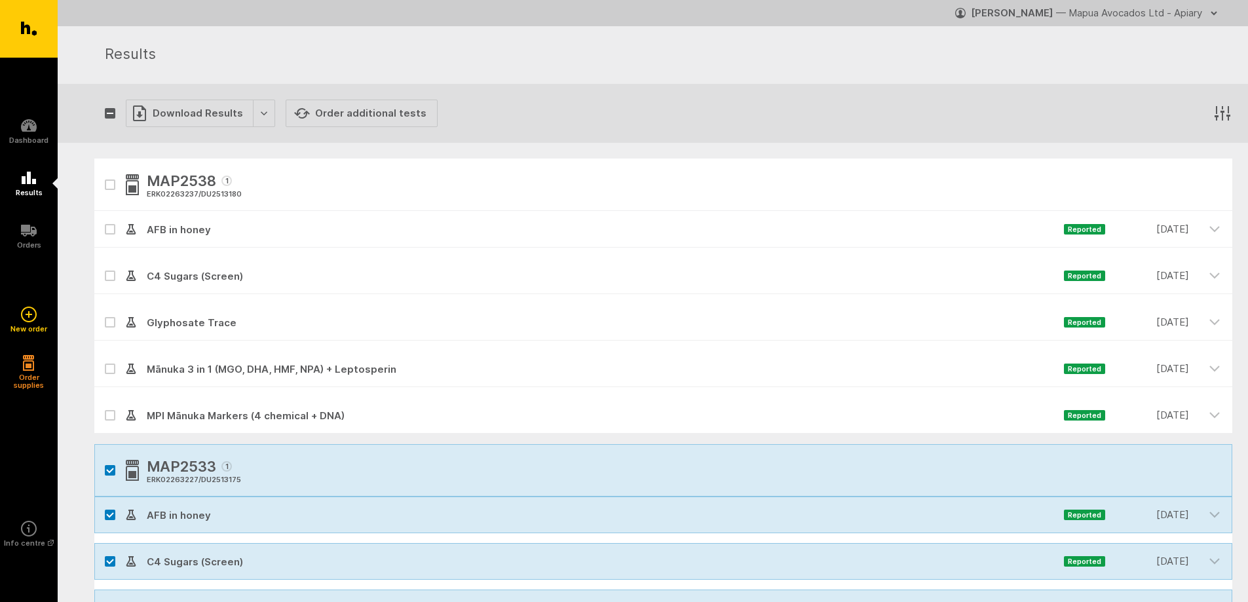
drag, startPoint x: 115, startPoint y: 178, endPoint x: 109, endPoint y: 183, distance: 7.4
click at [114, 178] on div "MAP2538 1 ERK02263237 / DU2513180" at bounding box center [663, 185] width 1138 height 52
click at [109, 183] on icon "button" at bounding box center [110, 185] width 8 height 6
checkbox input "true"
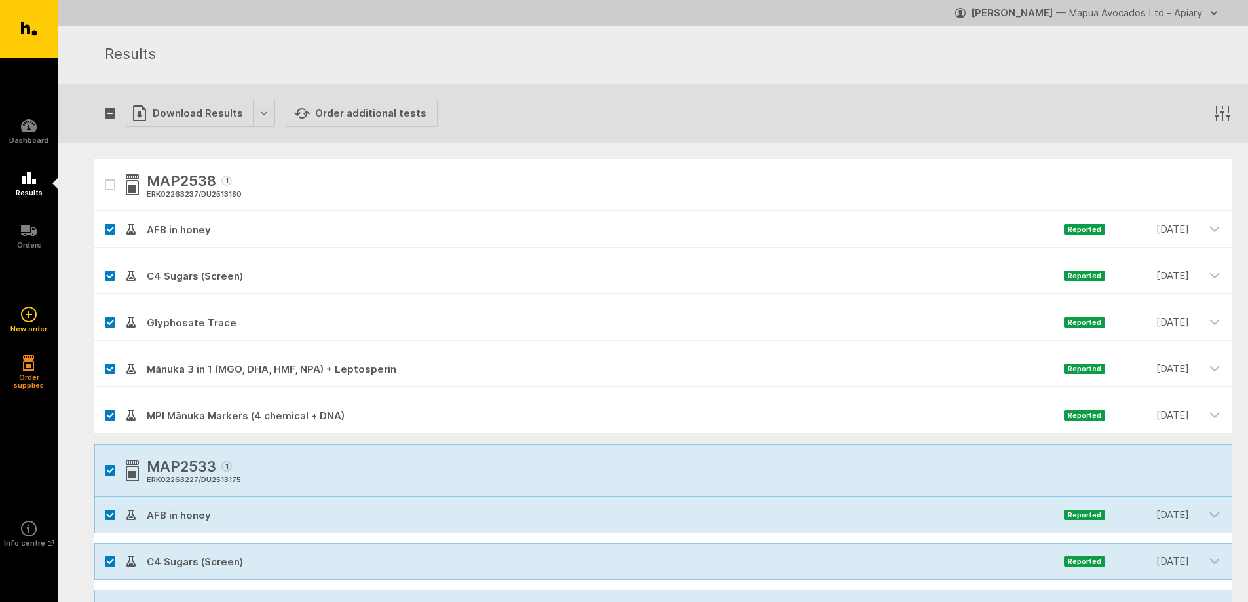
checkbox input "true"
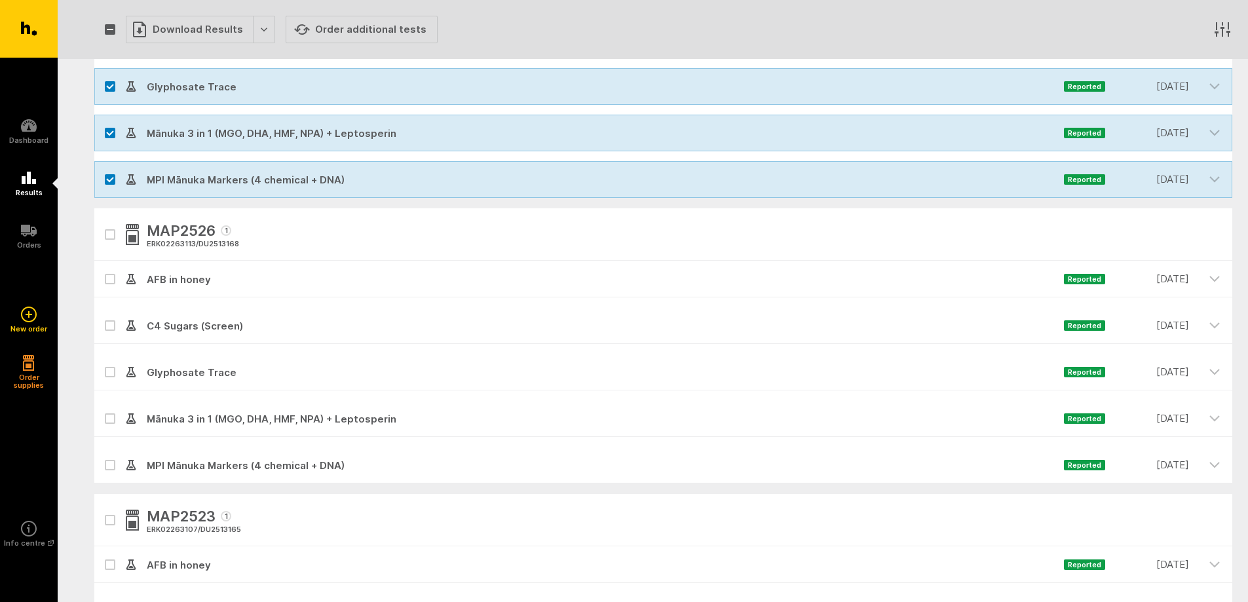
scroll to position [4194, 0]
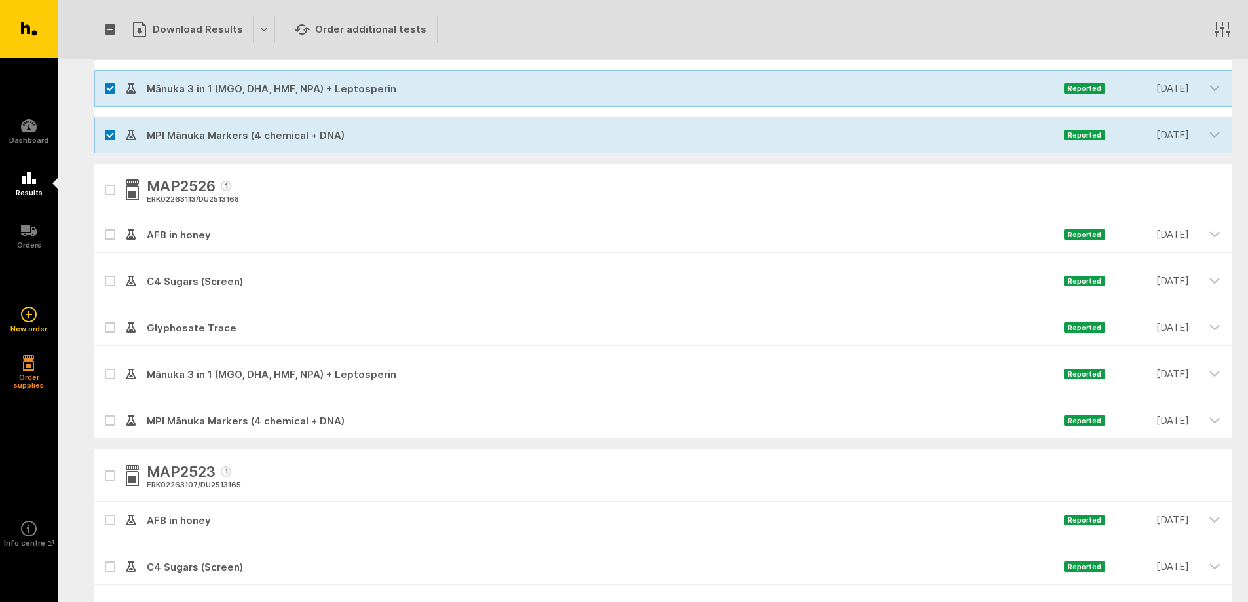
click at [110, 191] on icon "button" at bounding box center [110, 190] width 7 height 4
checkbox input "true"
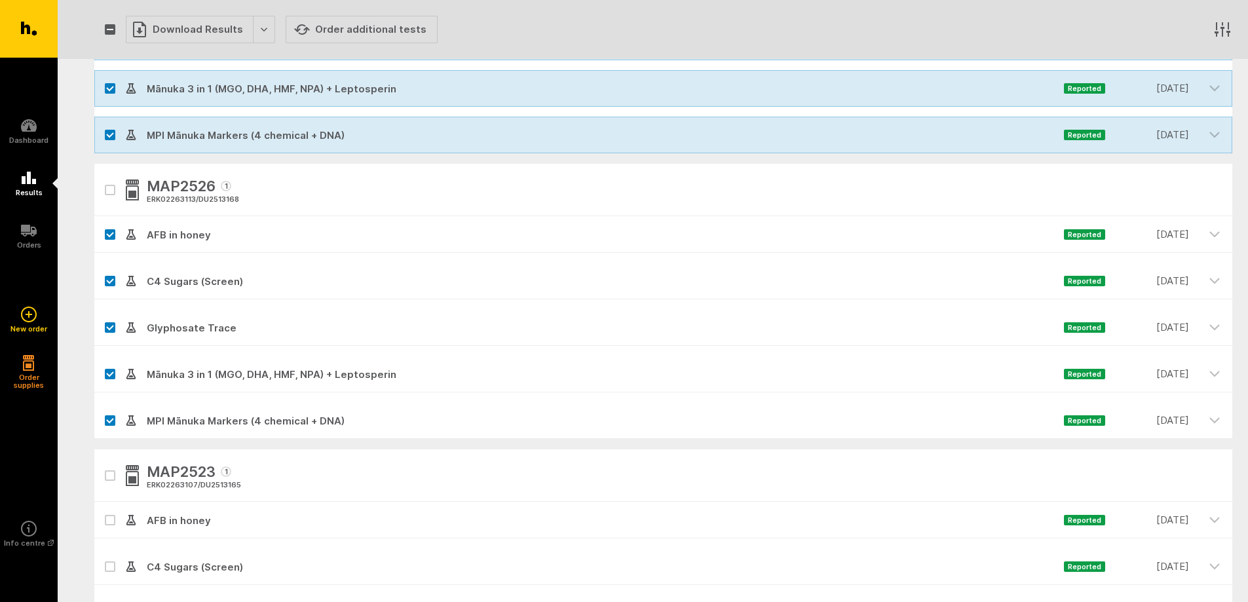
checkbox input "true"
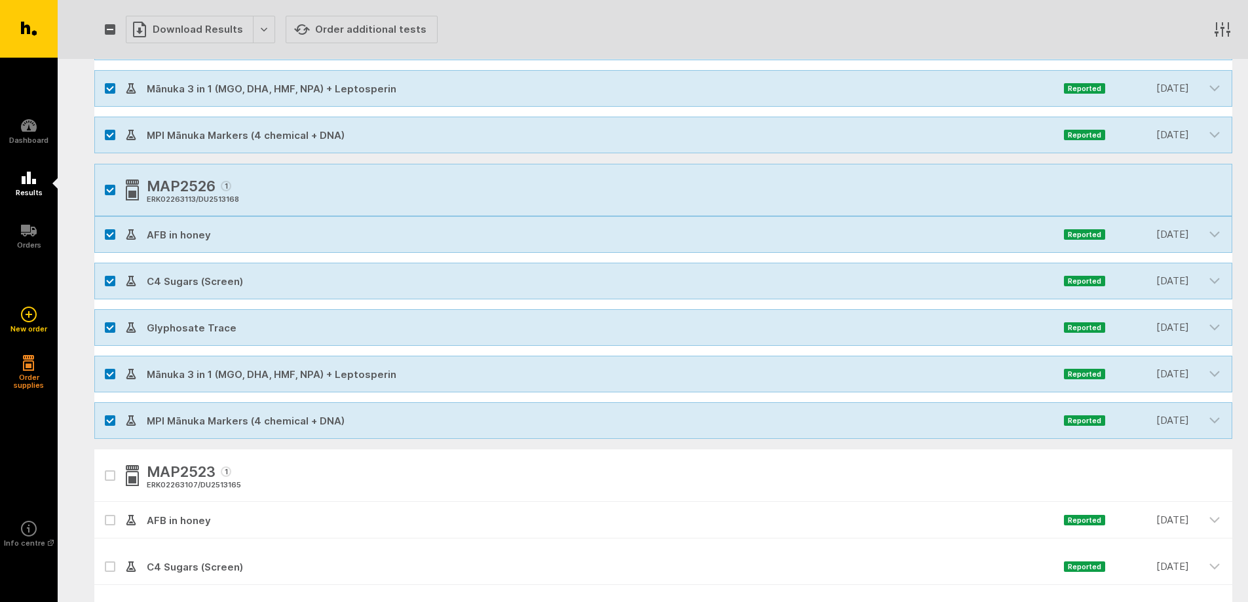
click at [114, 476] on button "button" at bounding box center [110, 476] width 10 height 10
checkbox input "true"
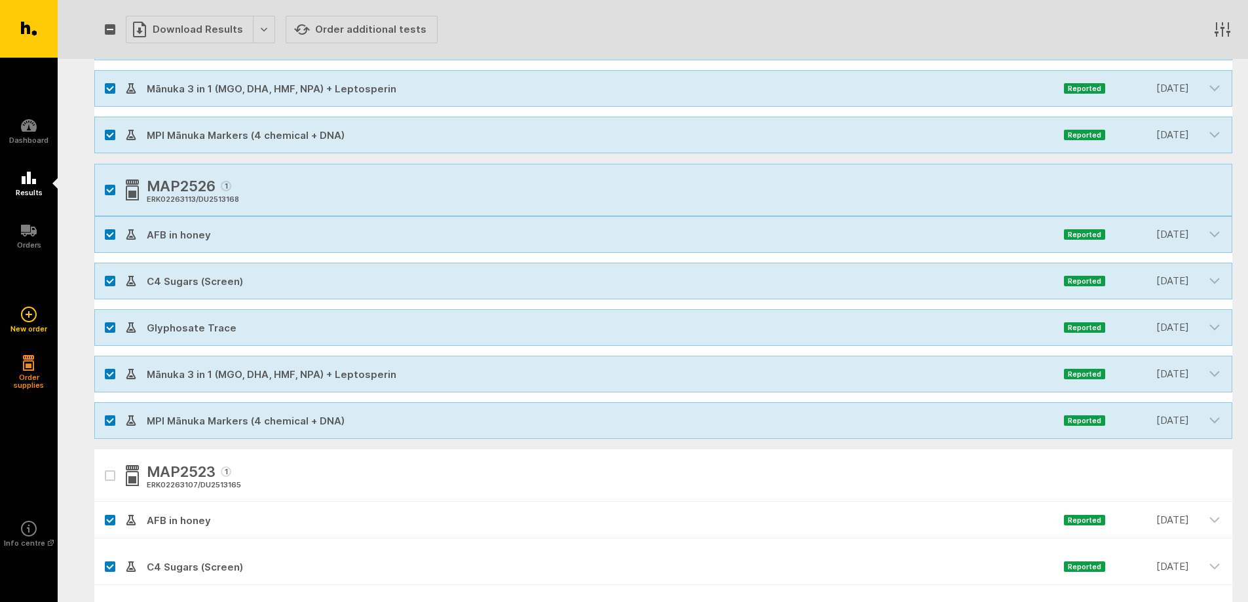
checkbox input "true"
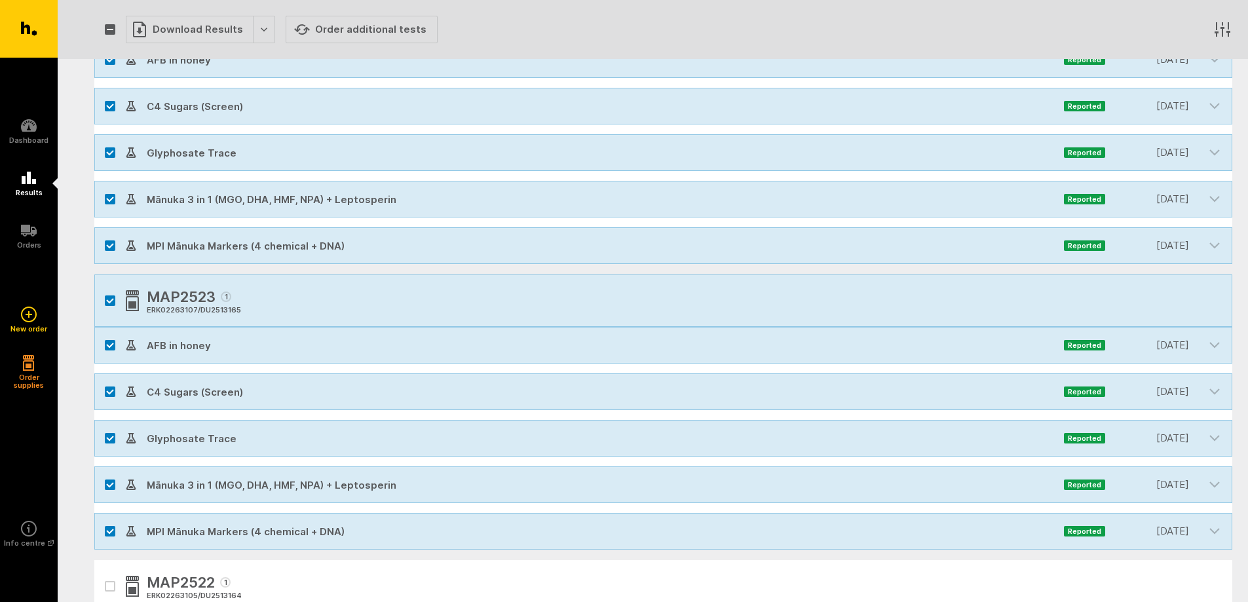
scroll to position [4543, 0]
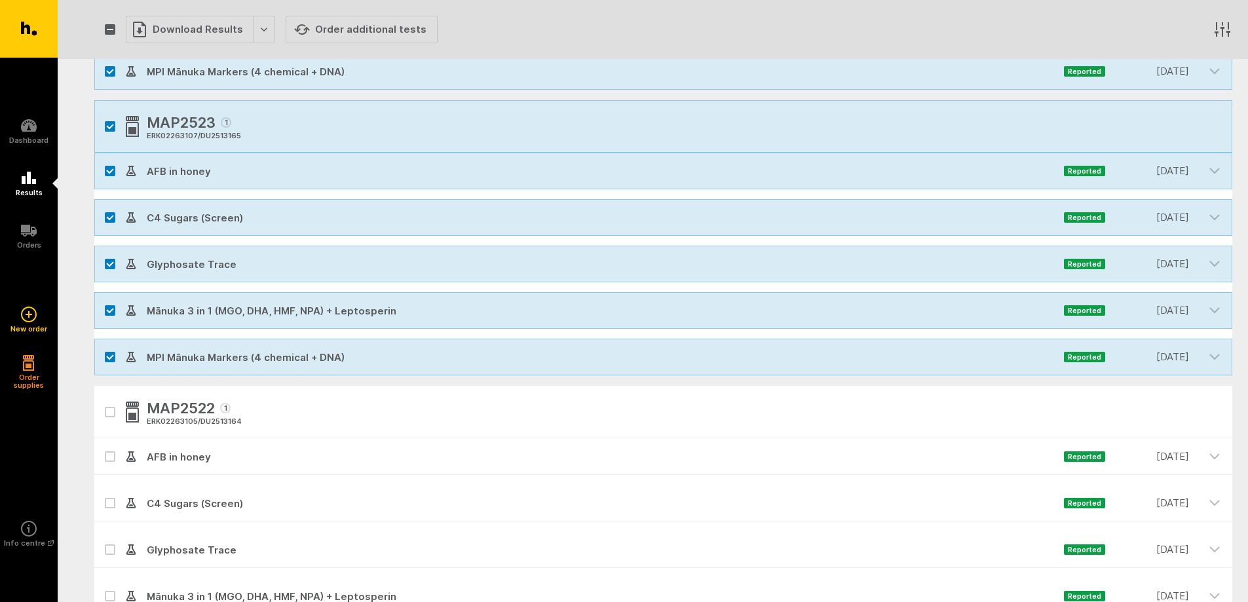
click at [109, 410] on icon "button" at bounding box center [110, 413] width 8 height 6
checkbox input "true"
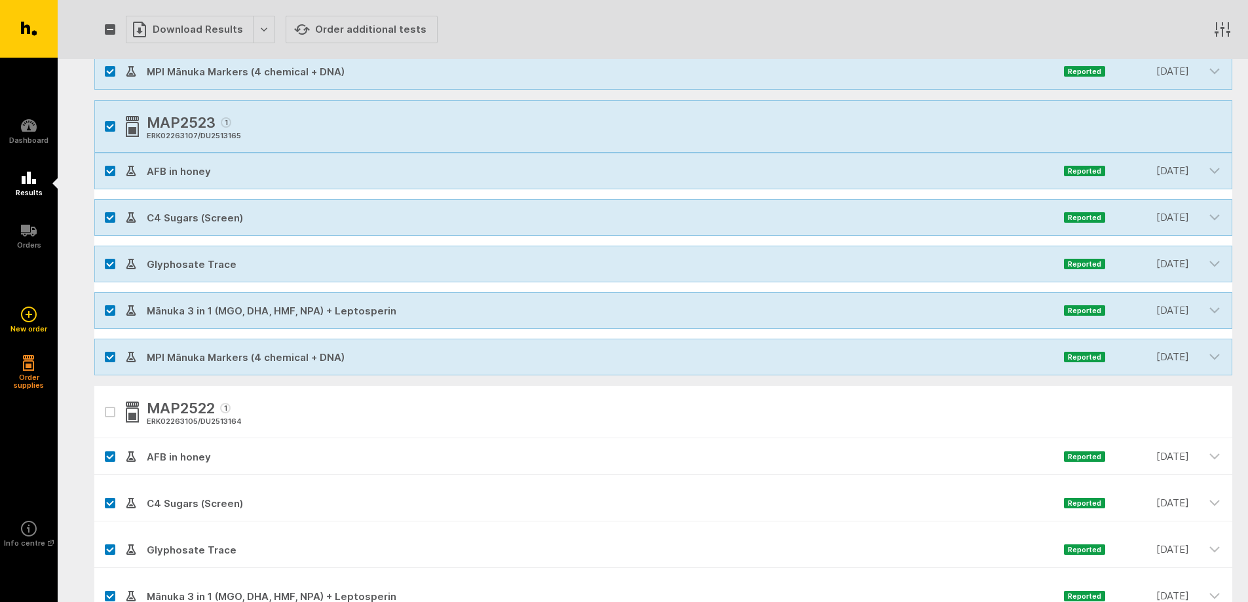
checkbox input "true"
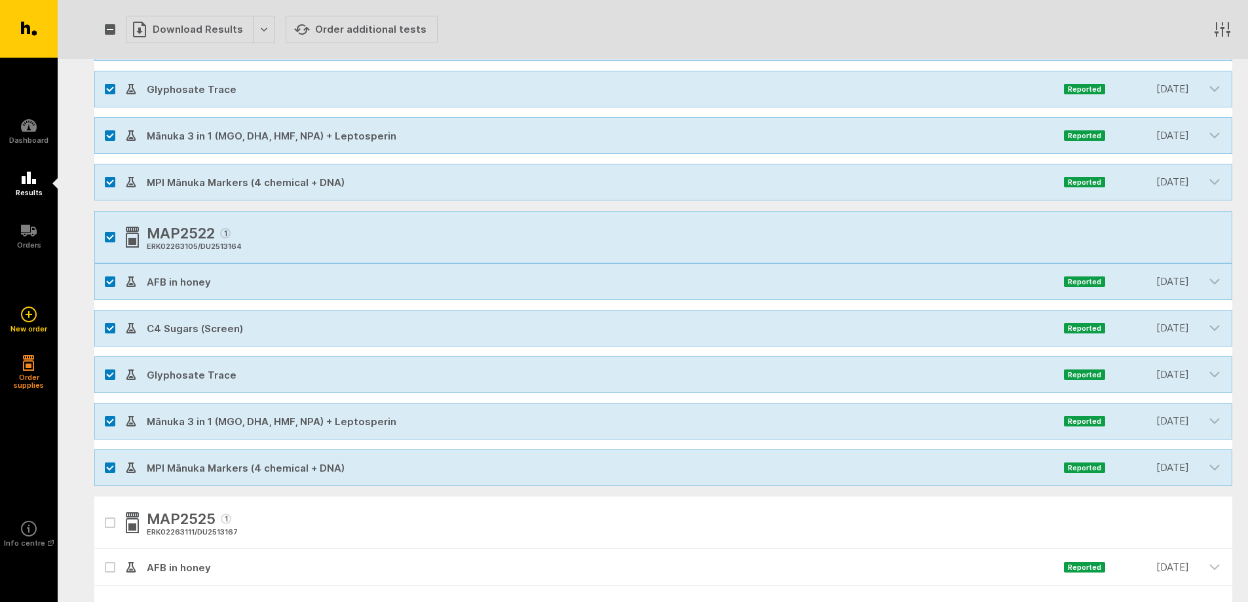
scroll to position [4893, 0]
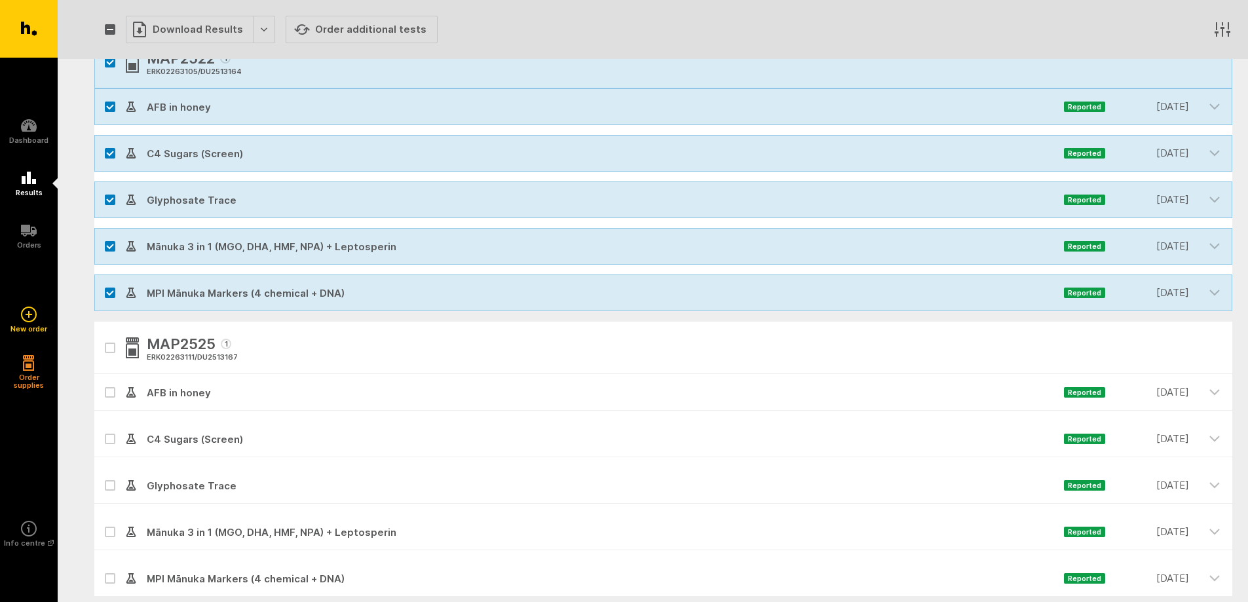
click at [110, 347] on icon "button" at bounding box center [110, 348] width 8 height 6
checkbox input "true"
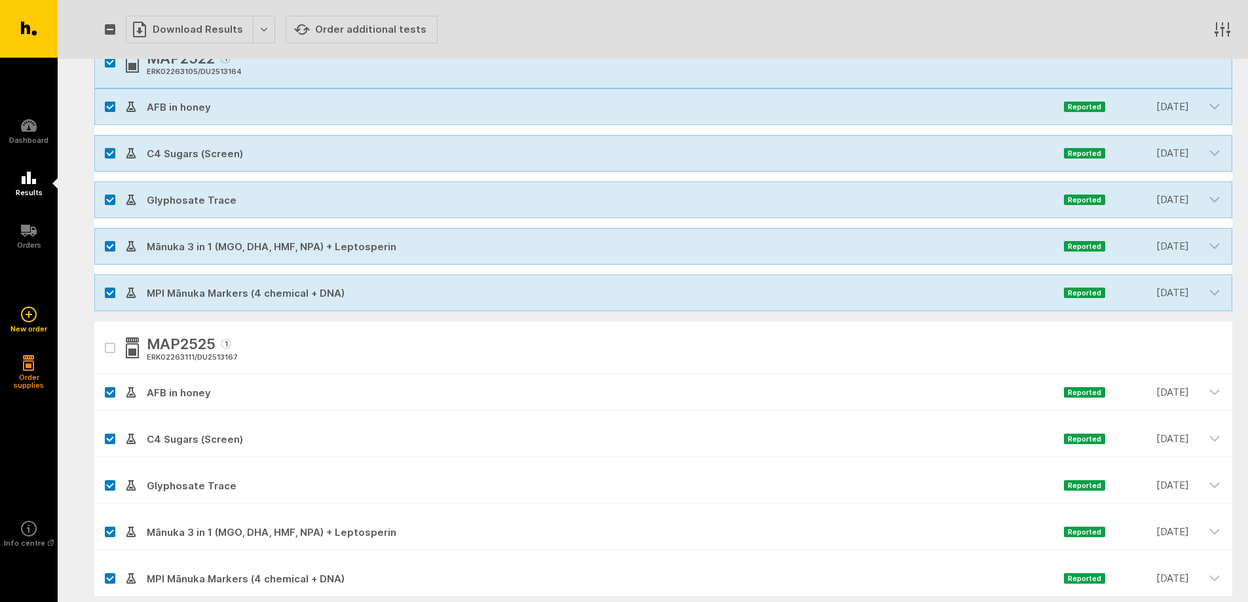
checkbox input "true"
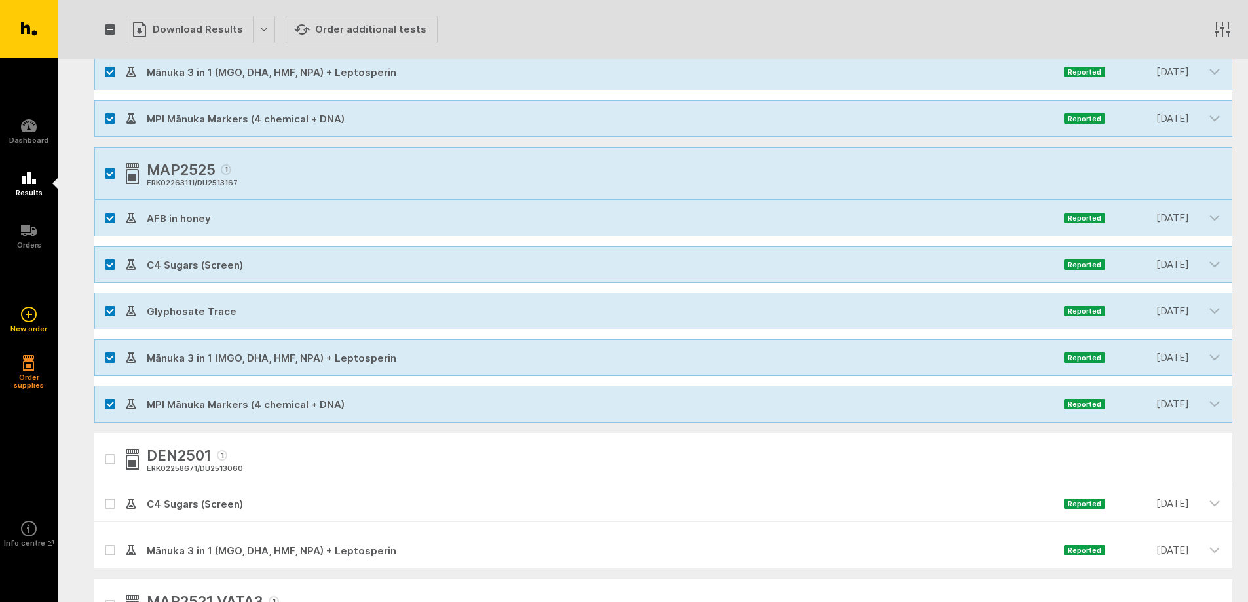
scroll to position [5243, 0]
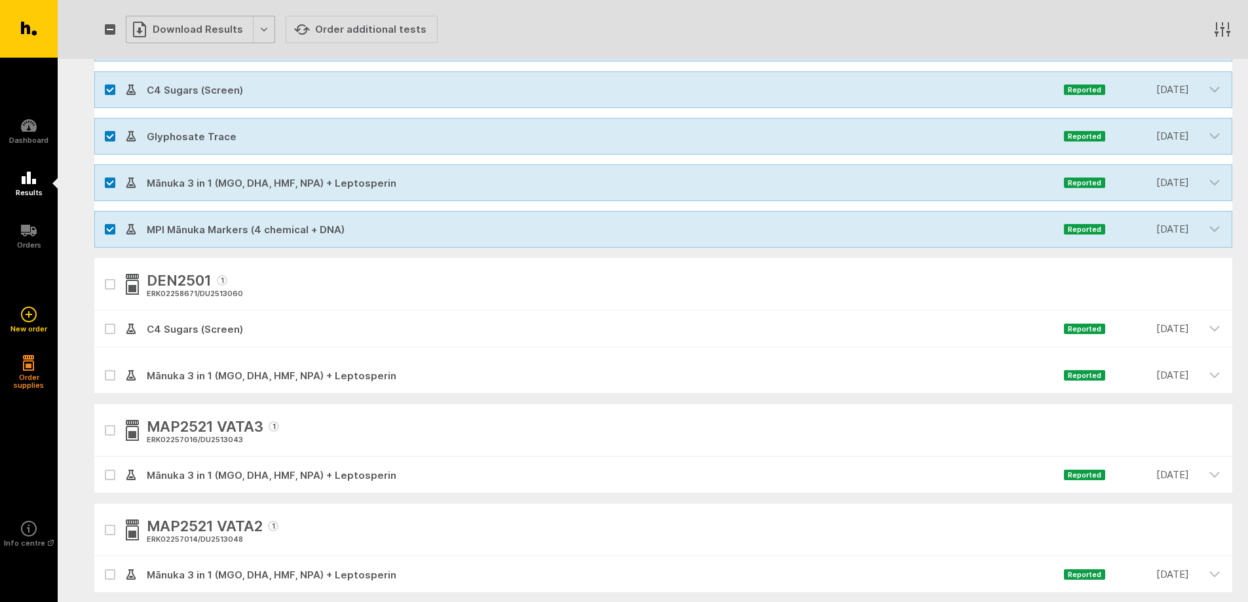
click at [256, 29] on div "Download Results" at bounding box center [200, 30] width 149 height 28
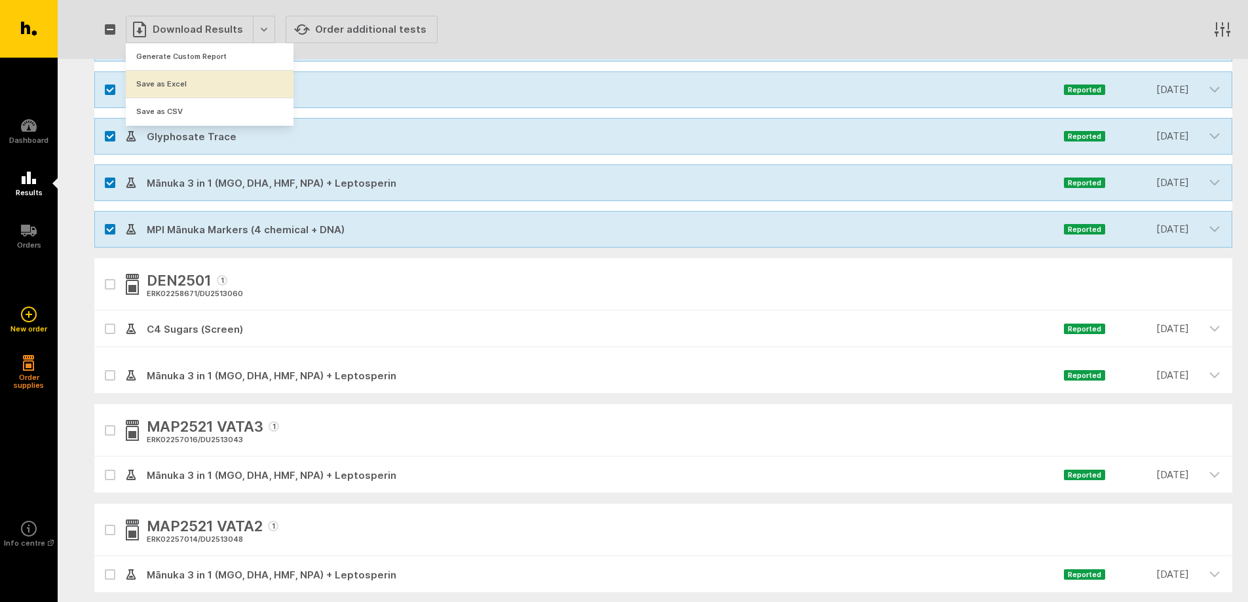
click at [197, 85] on button "Save as Excel" at bounding box center [210, 84] width 168 height 27
